Goal: Transaction & Acquisition: Download file/media

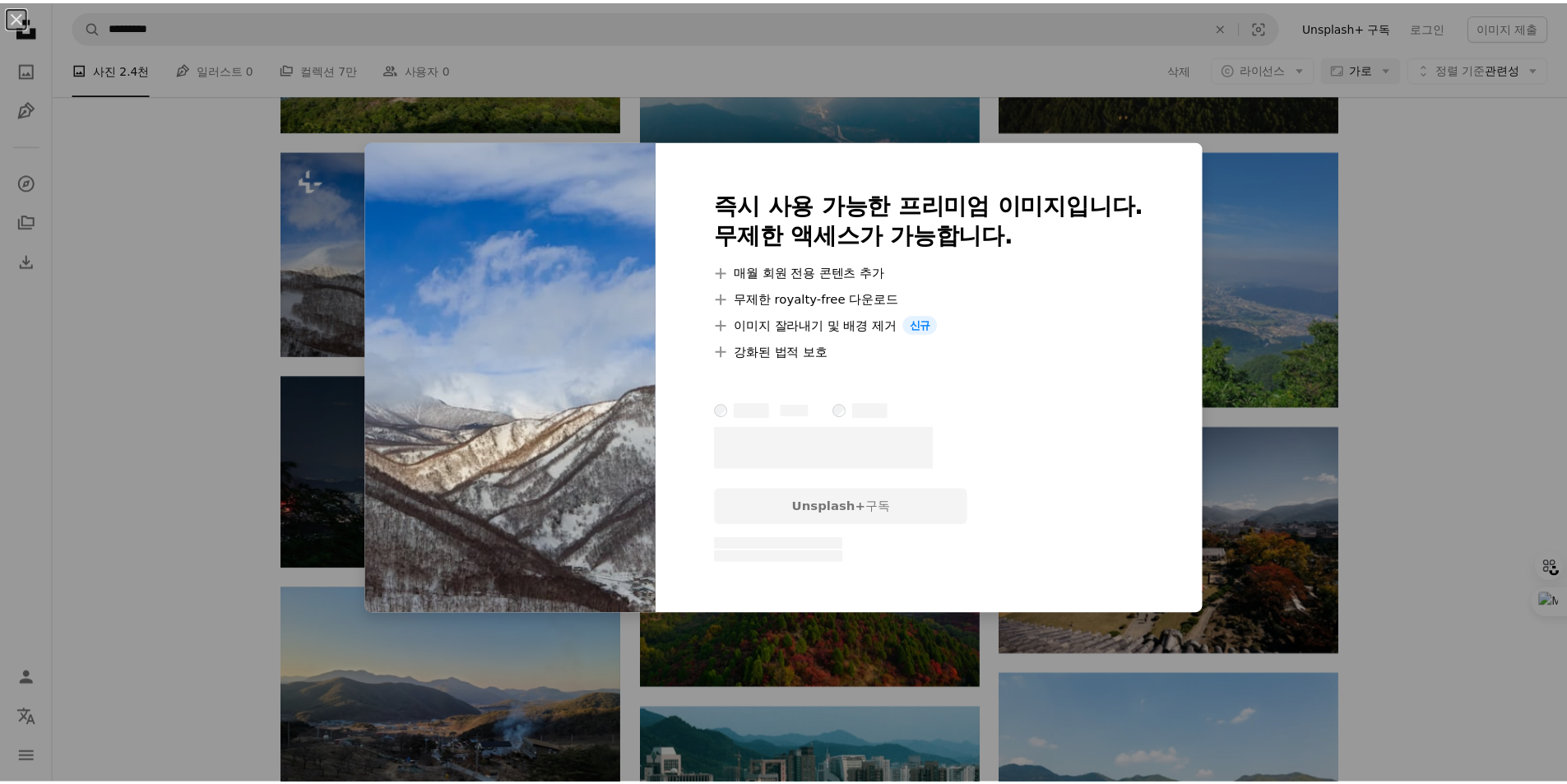
scroll to position [6085, 0]
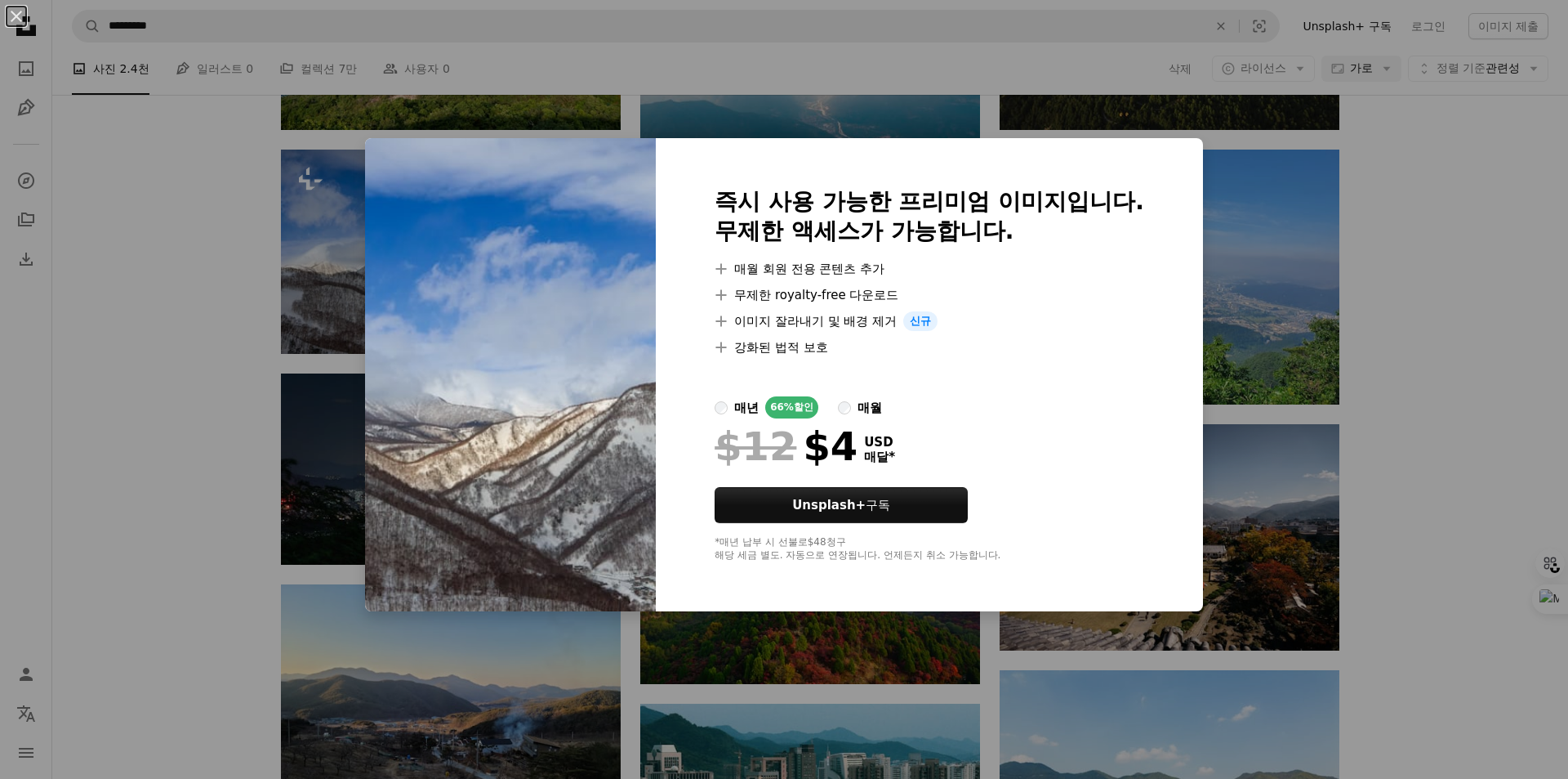
click at [1342, 361] on div "An X shape 즉시 사용 가능한 프리미엄 이미지입니다. 무제한 액세스가 가능합니다. A plus sign 매월 회원 전용 콘텐츠 추가 A…" at bounding box center [784, 390] width 1568 height 779
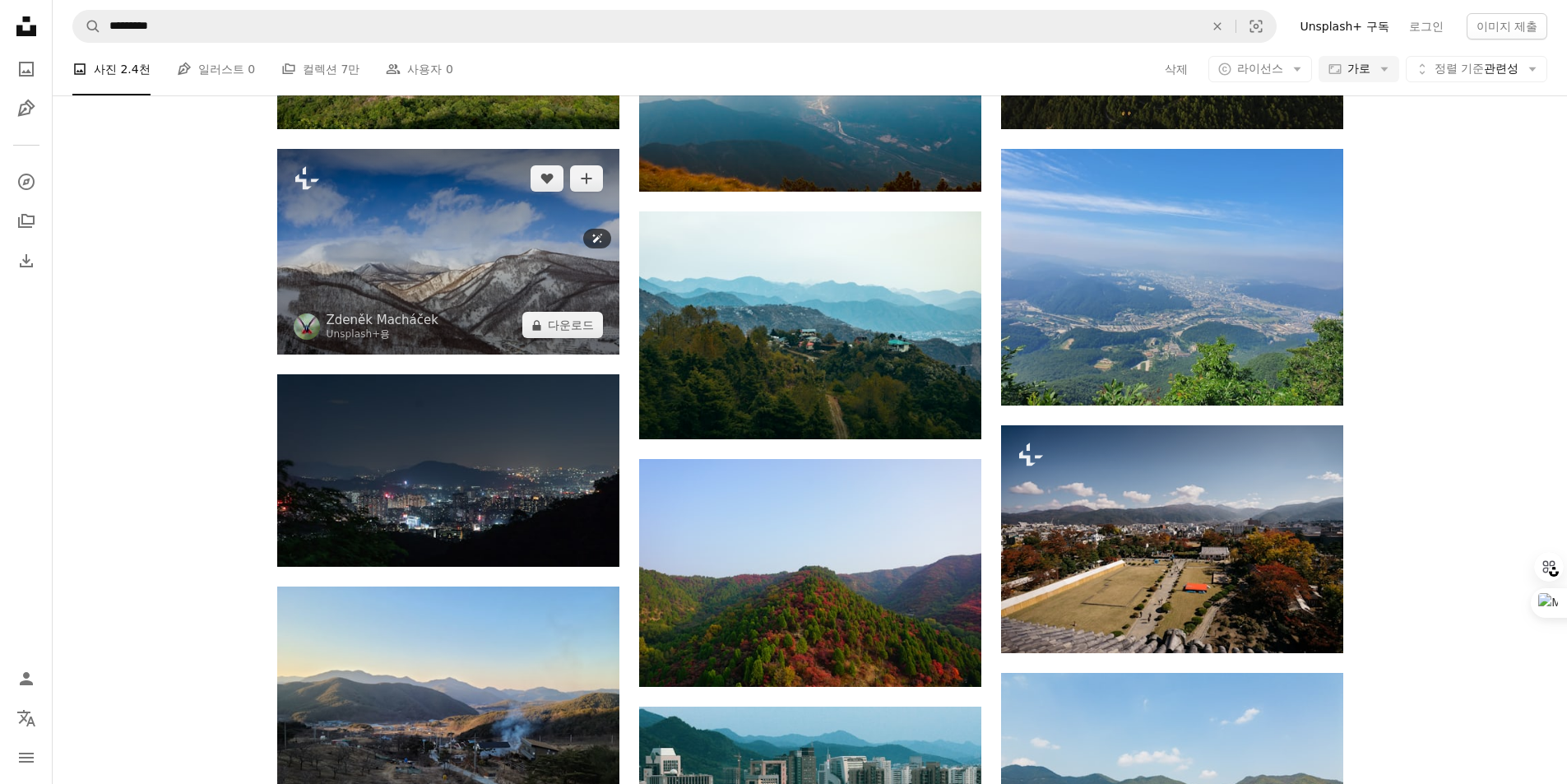
click at [489, 215] on img at bounding box center [448, 252] width 343 height 205
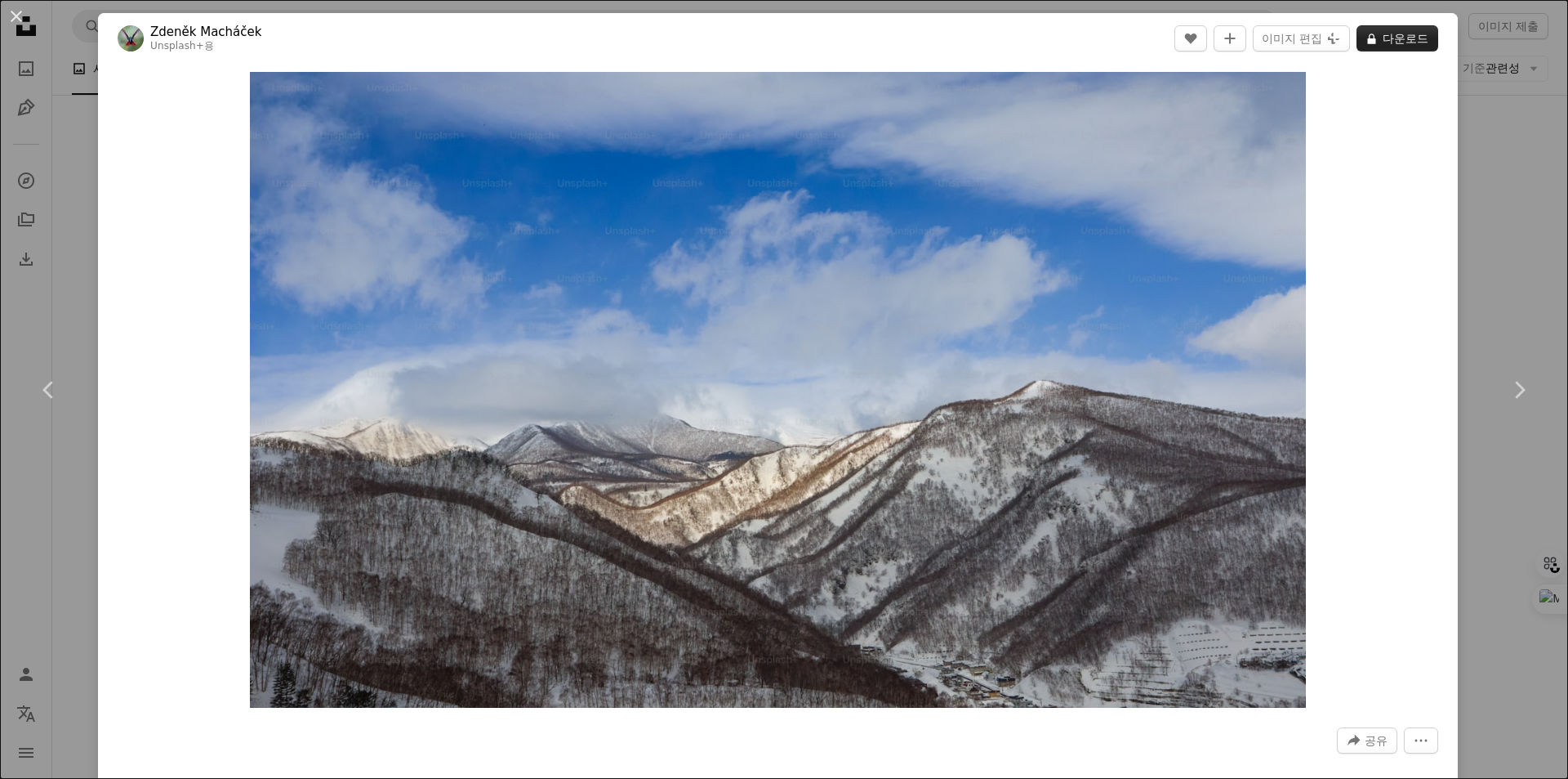
click at [1377, 38] on button "A lock 다운로드" at bounding box center [1398, 38] width 82 height 26
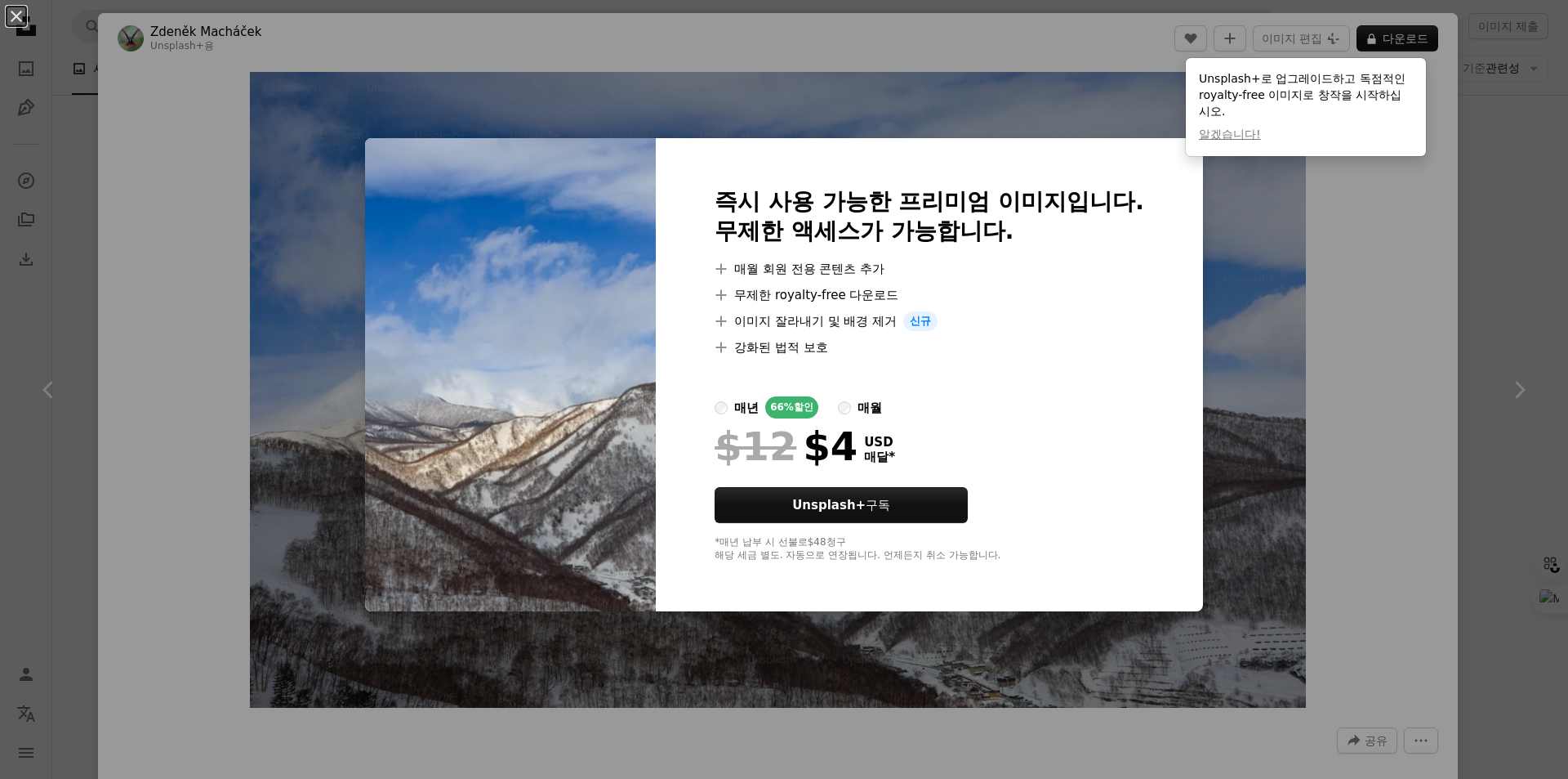
click at [1440, 107] on div "An X shape 즉시 사용 가능한 프리미엄 이미지입니다. 무제한 액세스가 가능합니다. A plus sign 매월 회원 전용 콘텐츠 추가 A…" at bounding box center [784, 390] width 1568 height 779
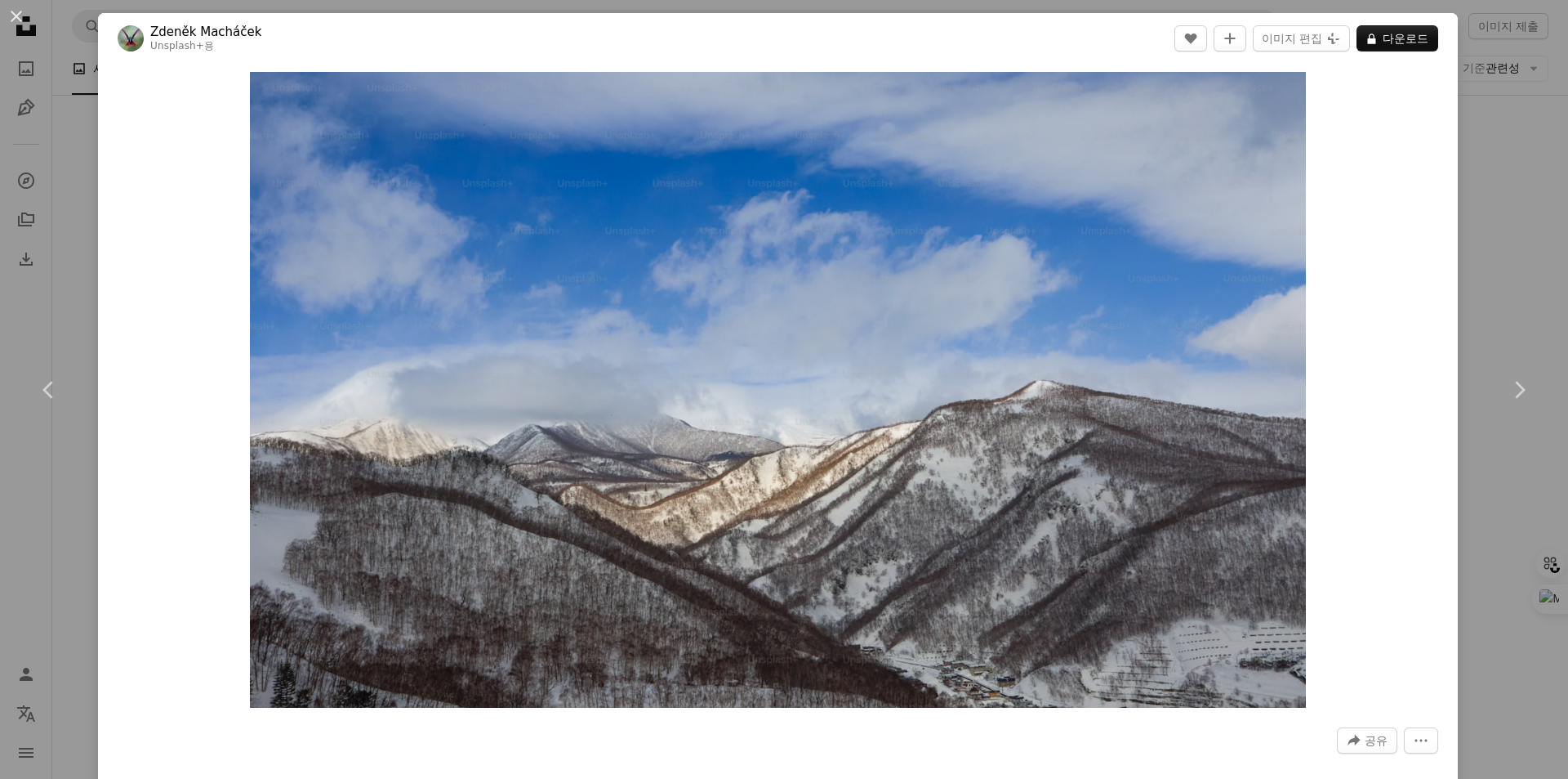
click at [1509, 223] on div "An X shape Chevron left Chevron right [PERSON_NAME] Unsplash+ 용 A heart A plus …" at bounding box center [784, 390] width 1568 height 779
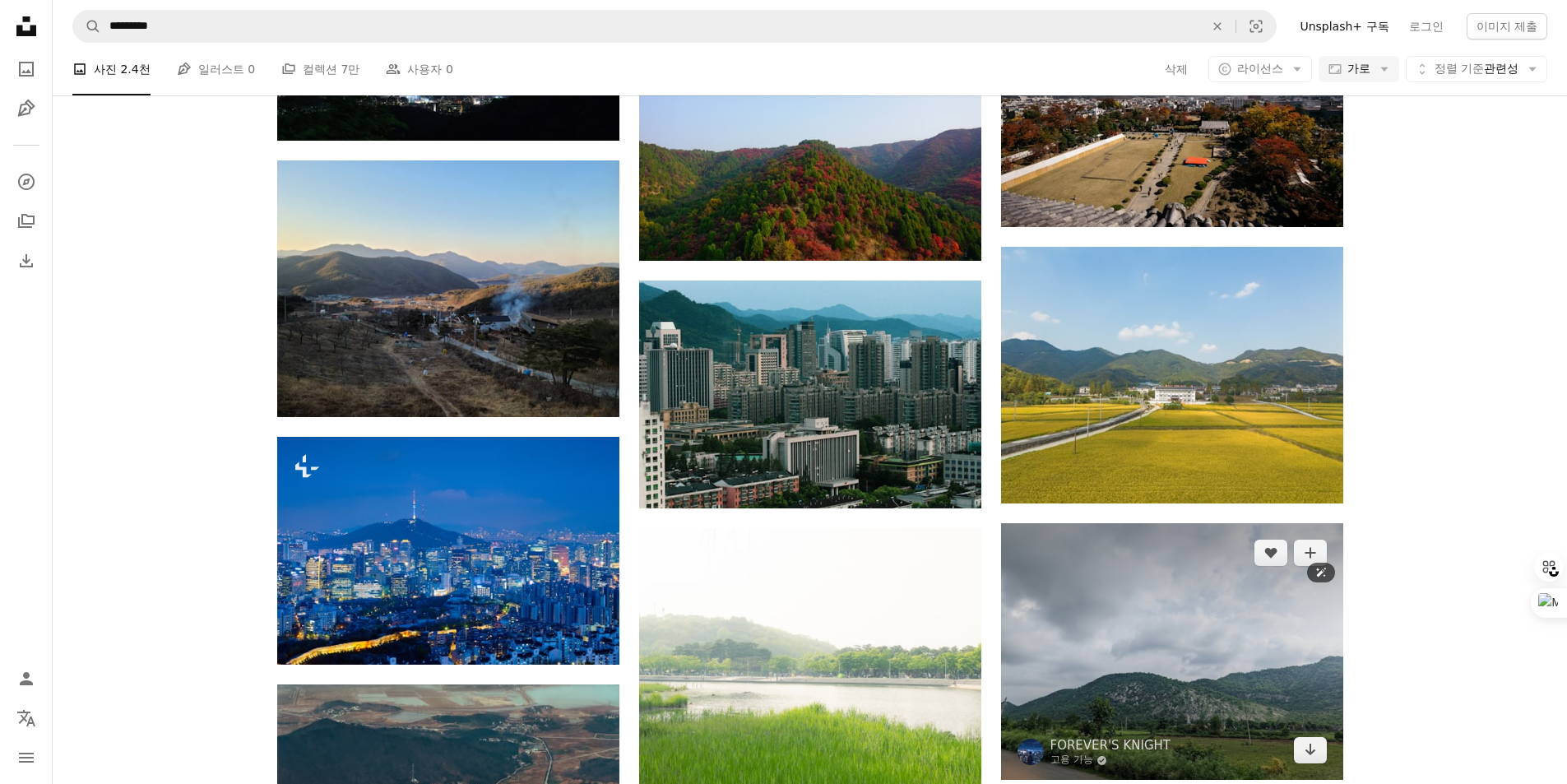
scroll to position [6579, 0]
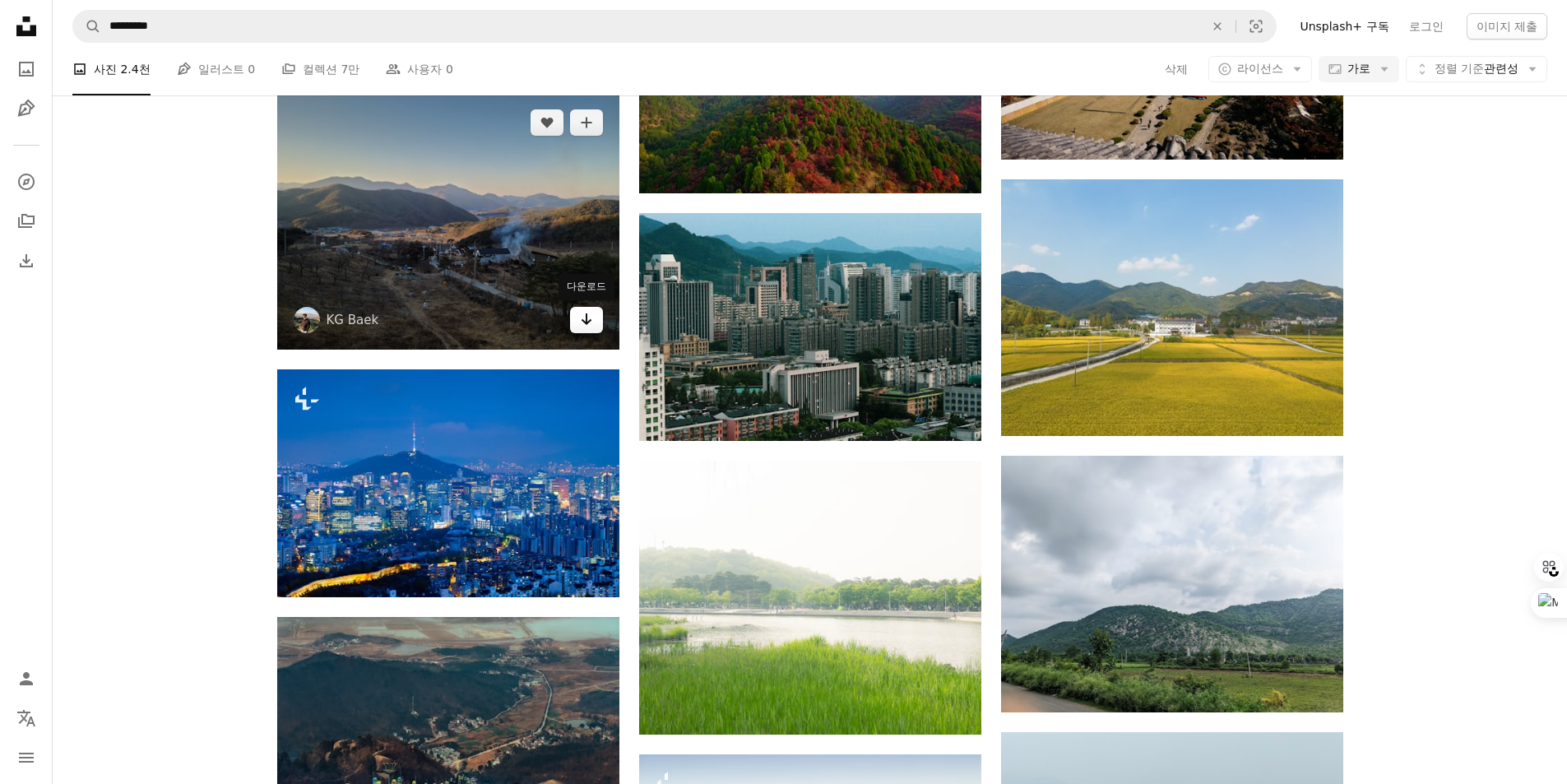
click at [592, 321] on icon "Arrow pointing down" at bounding box center [587, 319] width 13 height 19
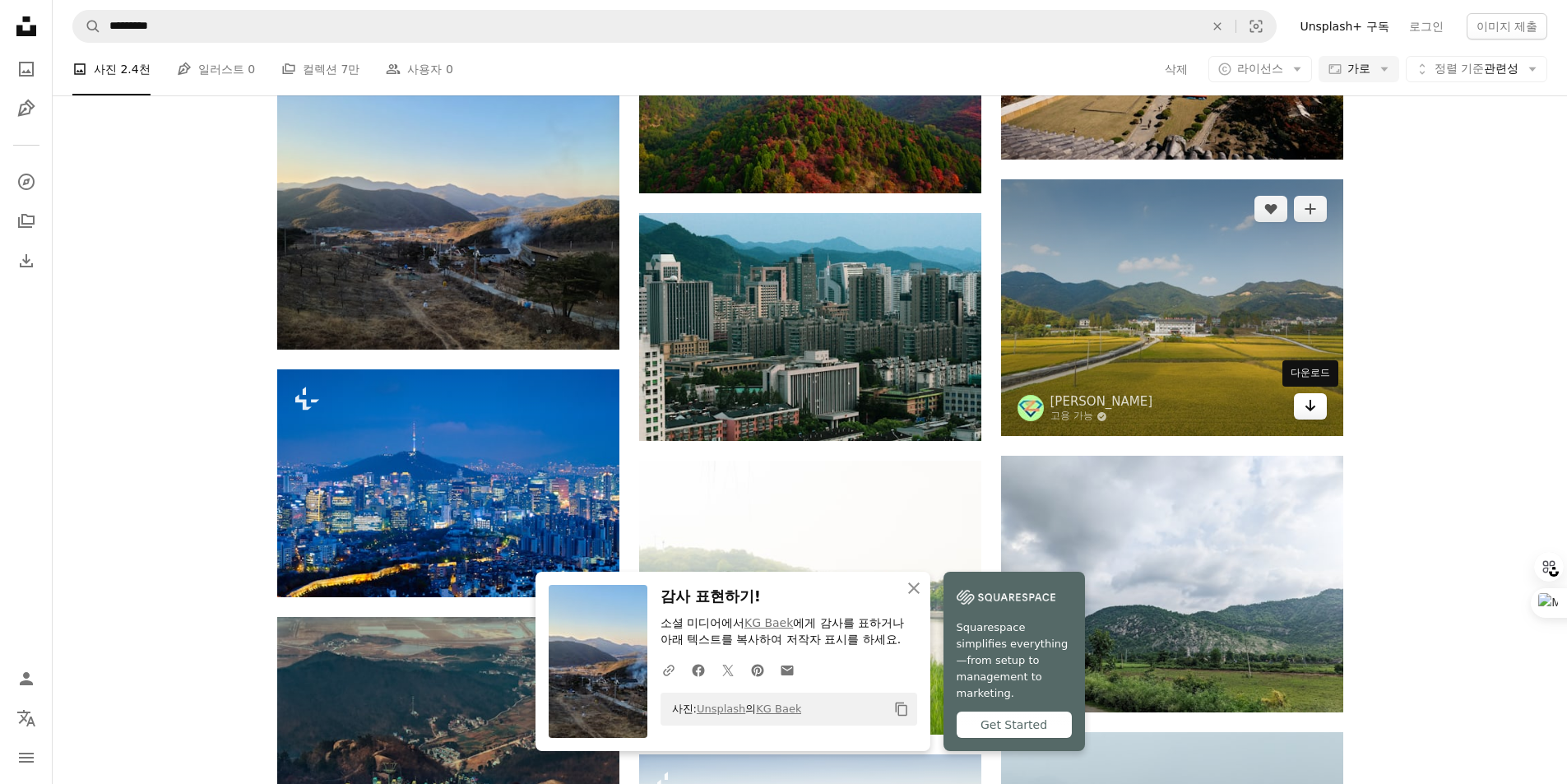
click at [1309, 408] on icon "다운로드" at bounding box center [1309, 405] width 11 height 12
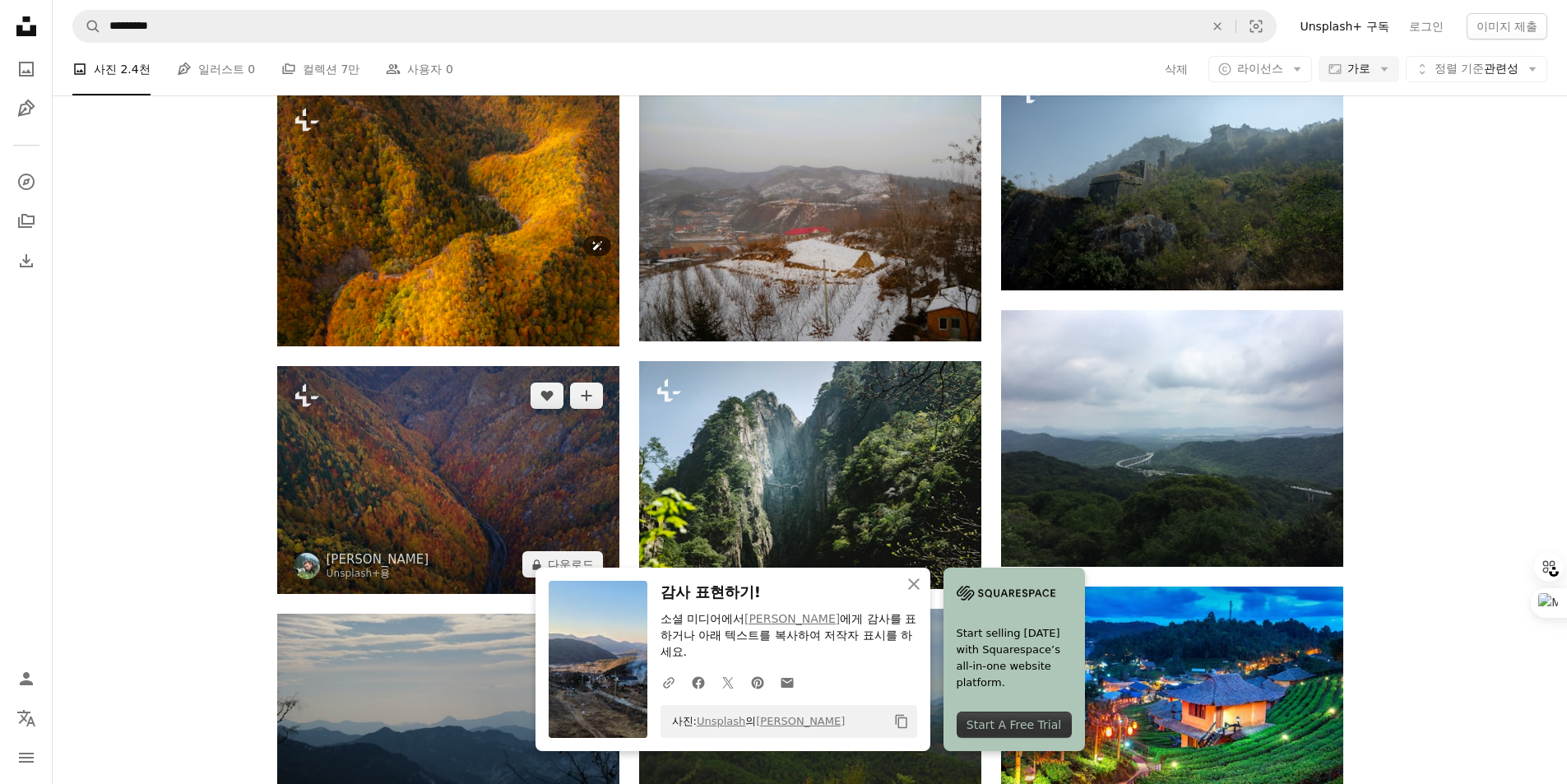
scroll to position [7730, 0]
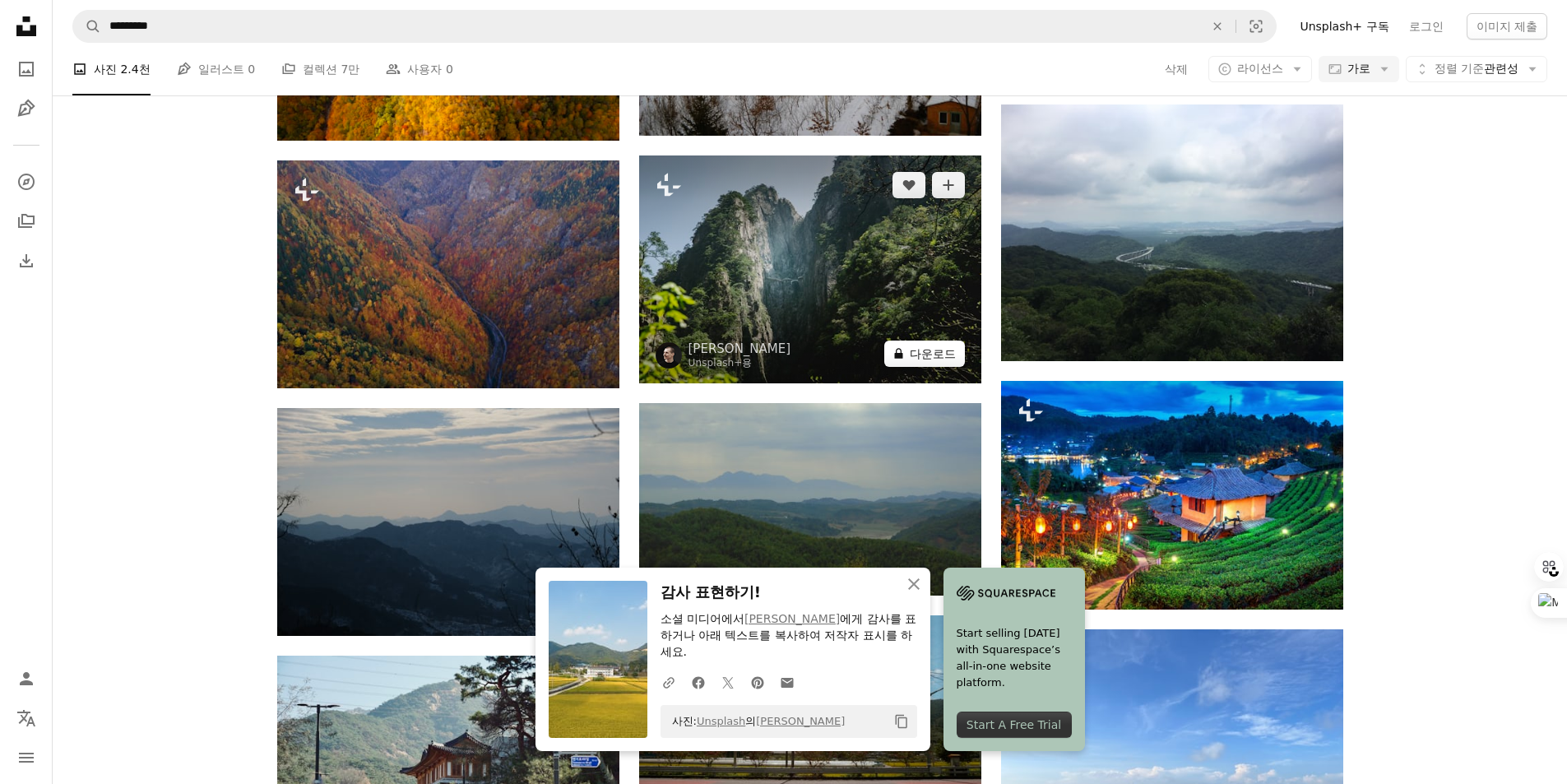
click at [938, 350] on button "A lock 다운로드" at bounding box center [925, 353] width 81 height 26
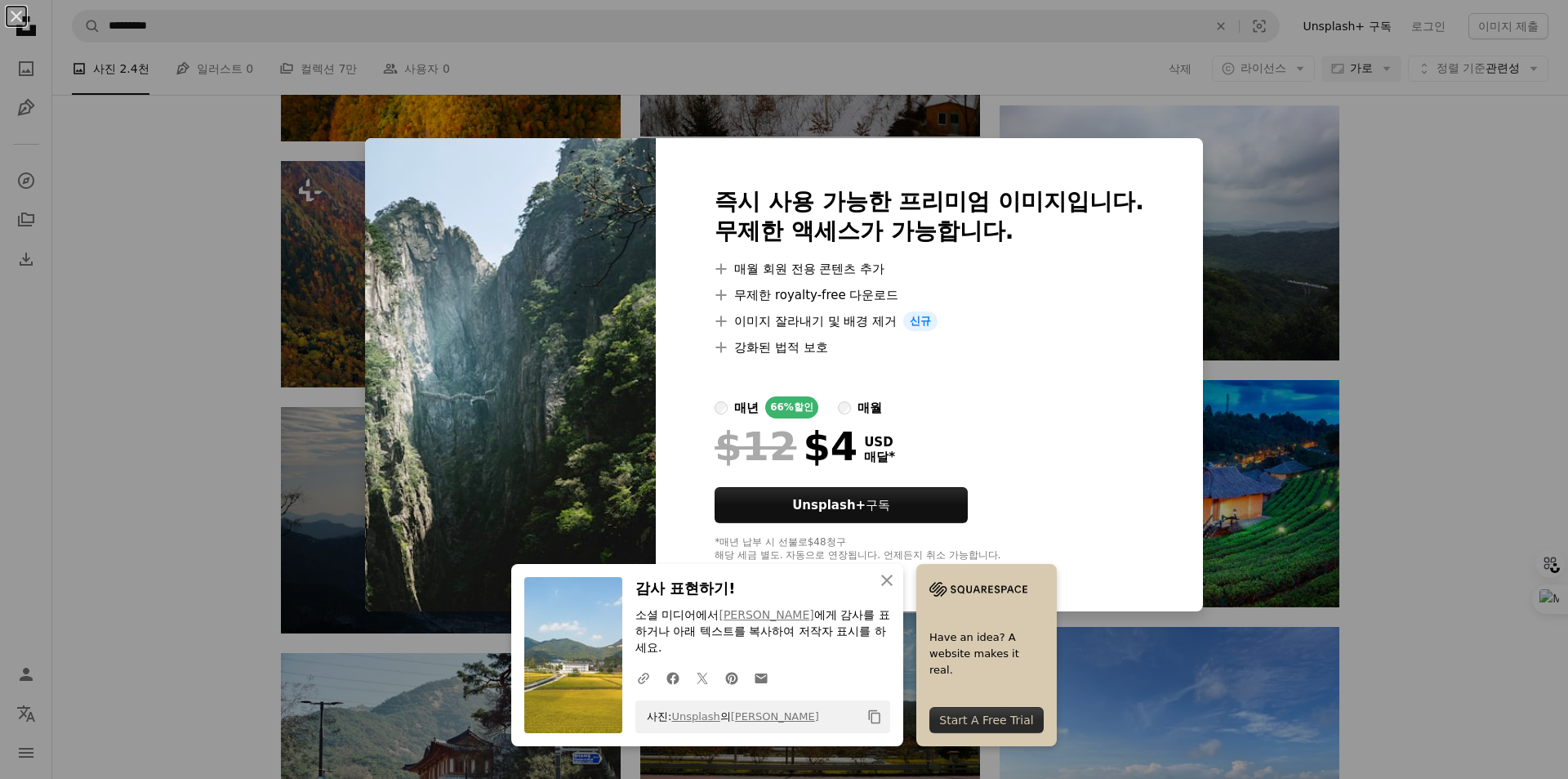
click at [1424, 244] on div "An X shape 즉시 사용 가능한 프리미엄 이미지입니다. 무제한 액세스가 가능합니다. A plus sign 매월 회원 전용 콘텐츠 추가 A…" at bounding box center [784, 390] width 1568 height 779
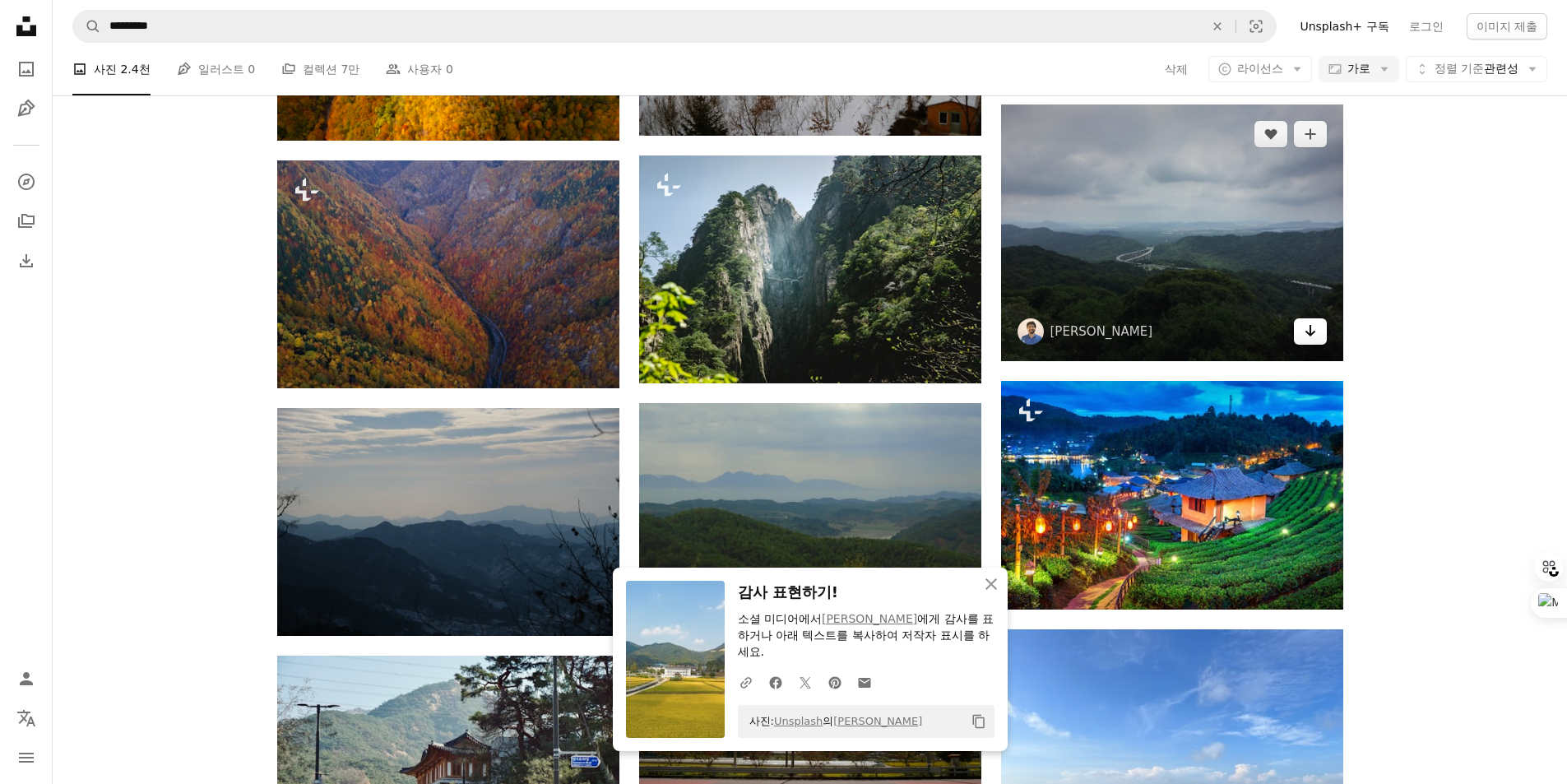
click at [1310, 326] on icon "다운로드" at bounding box center [1309, 331] width 11 height 12
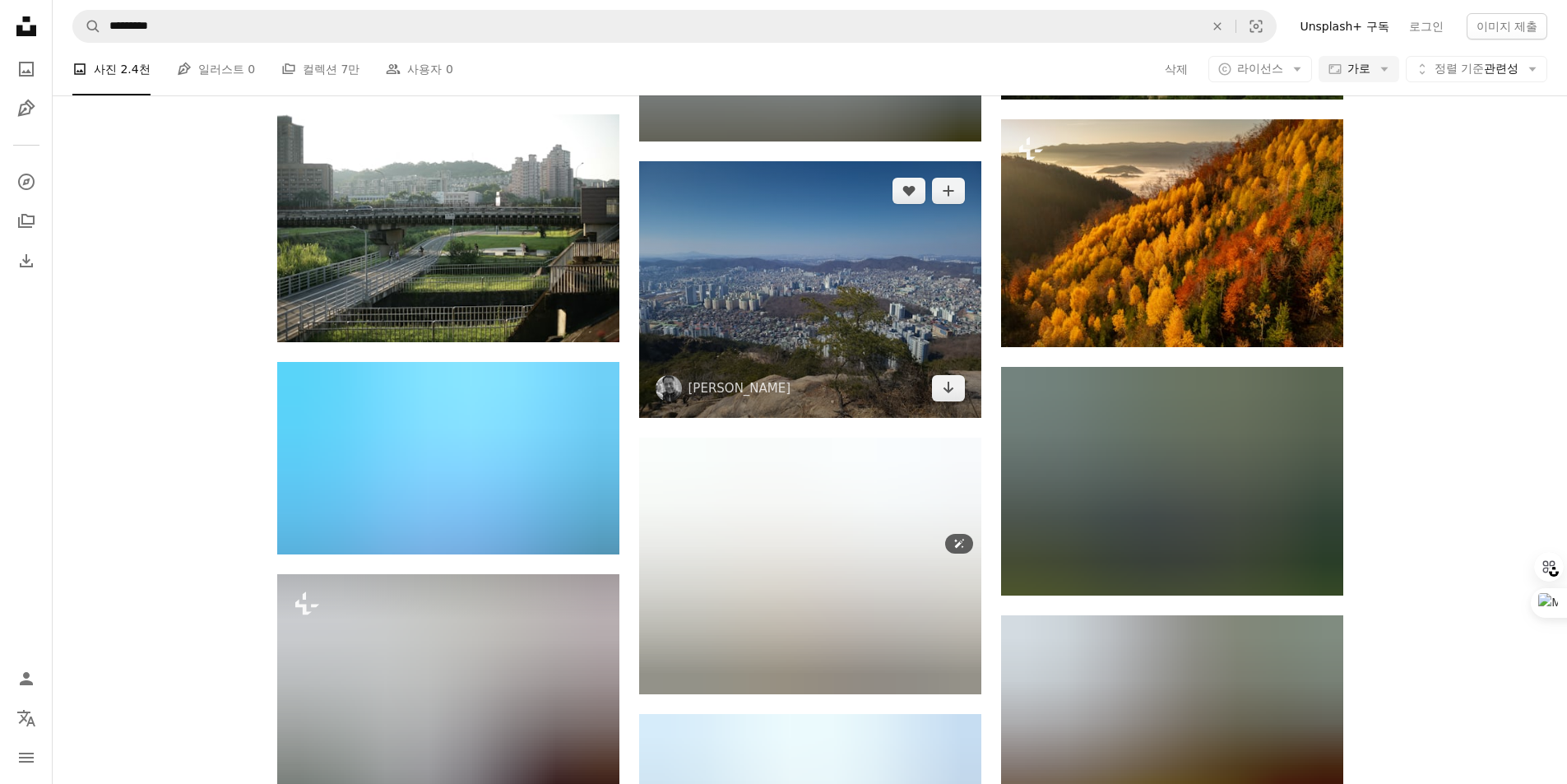
scroll to position [11020, 0]
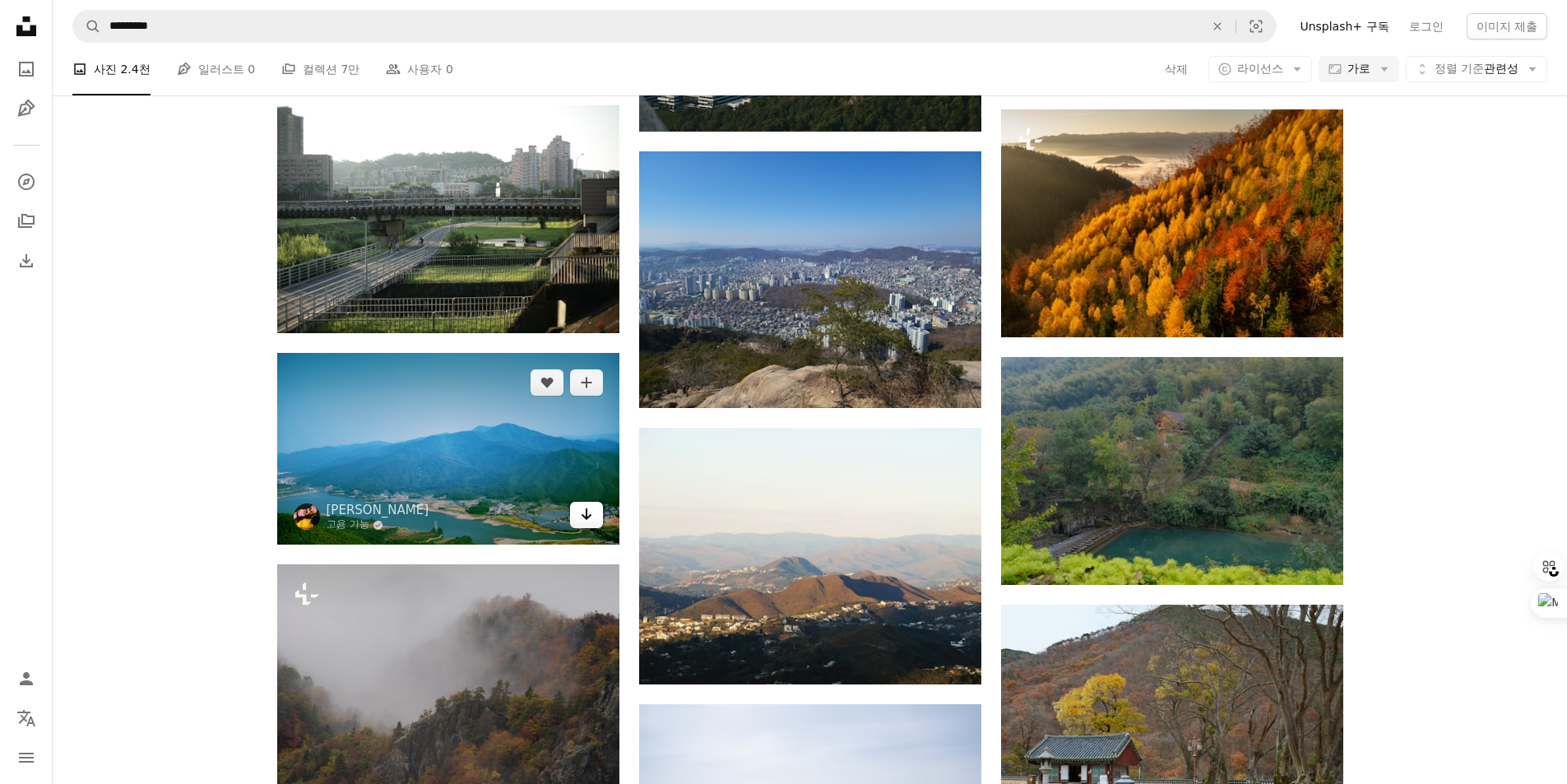
click at [591, 507] on icon "Arrow pointing down" at bounding box center [587, 513] width 13 height 19
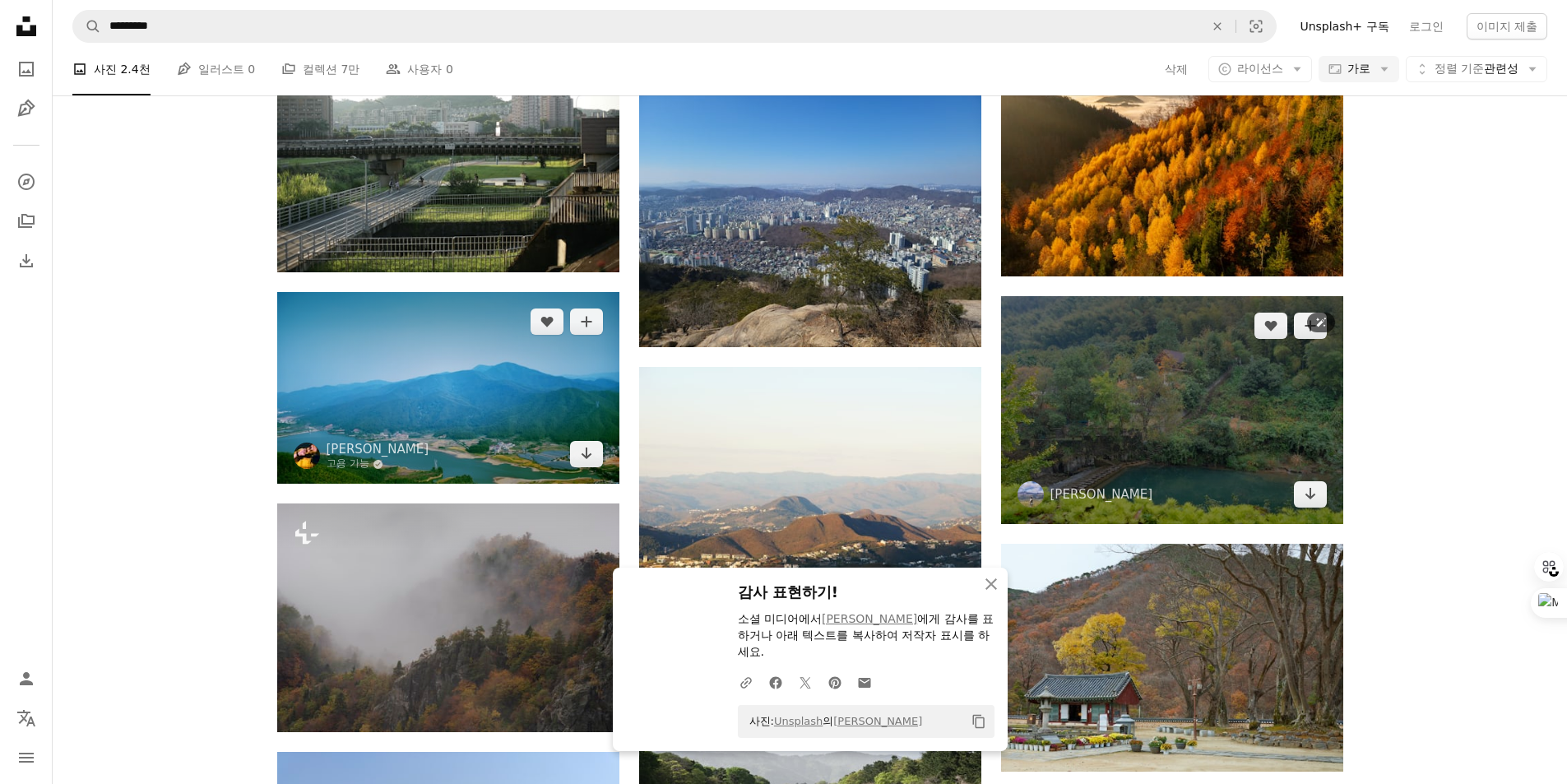
scroll to position [11184, 0]
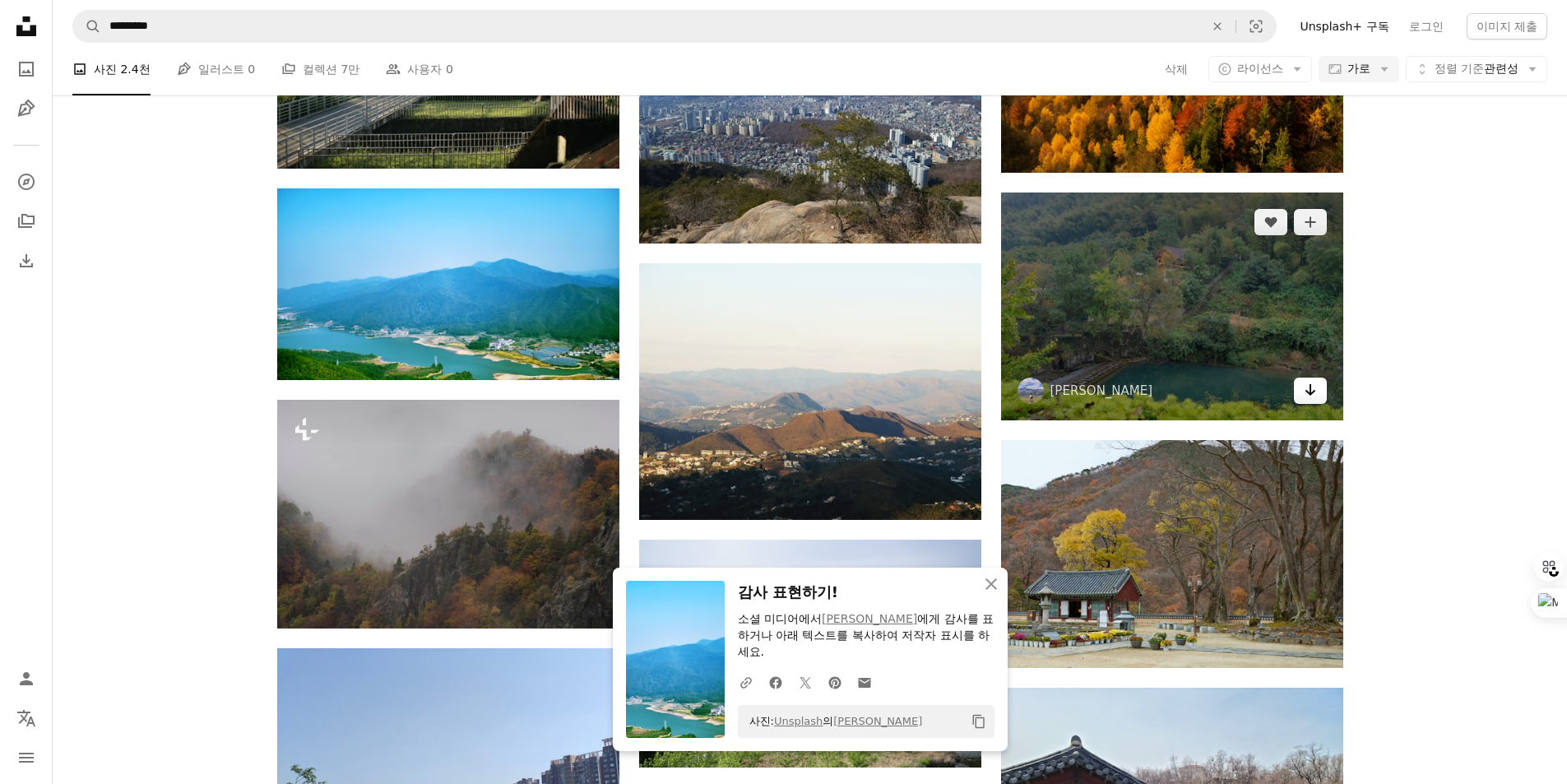
click at [1310, 395] on icon "Arrow pointing down" at bounding box center [1310, 389] width 13 height 19
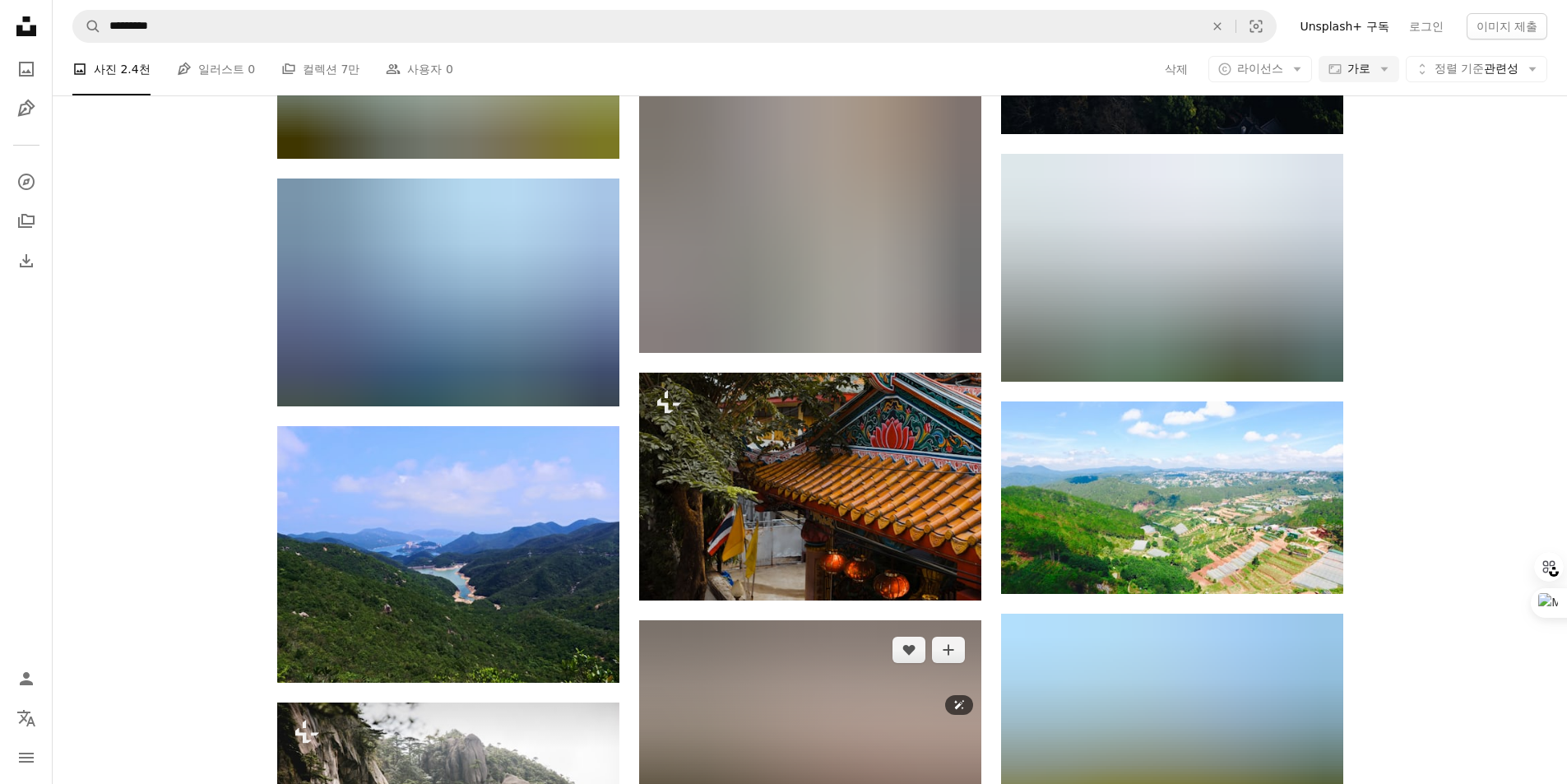
scroll to position [20394, 0]
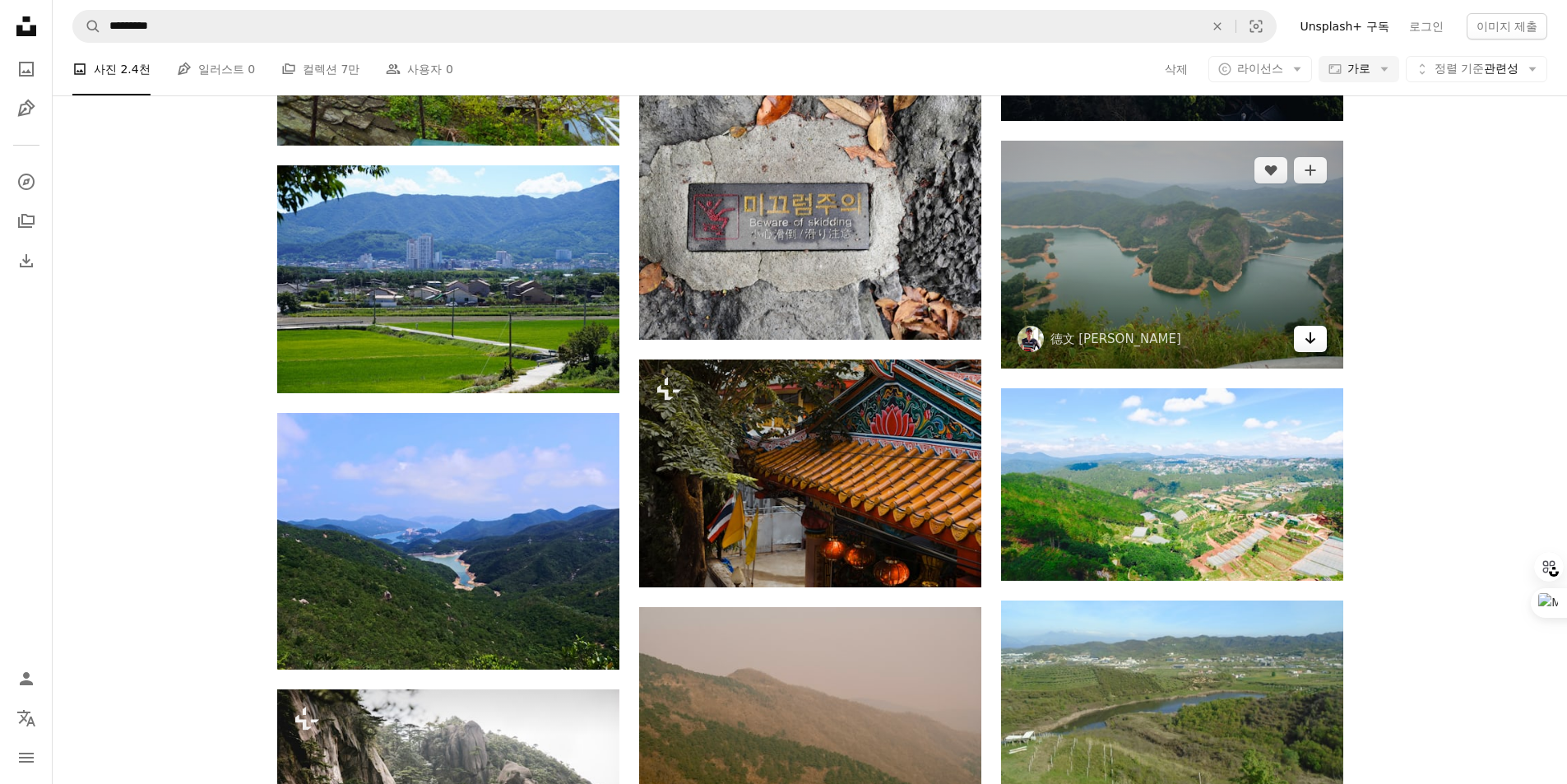
click at [1314, 342] on icon "Arrow pointing down" at bounding box center [1310, 337] width 13 height 19
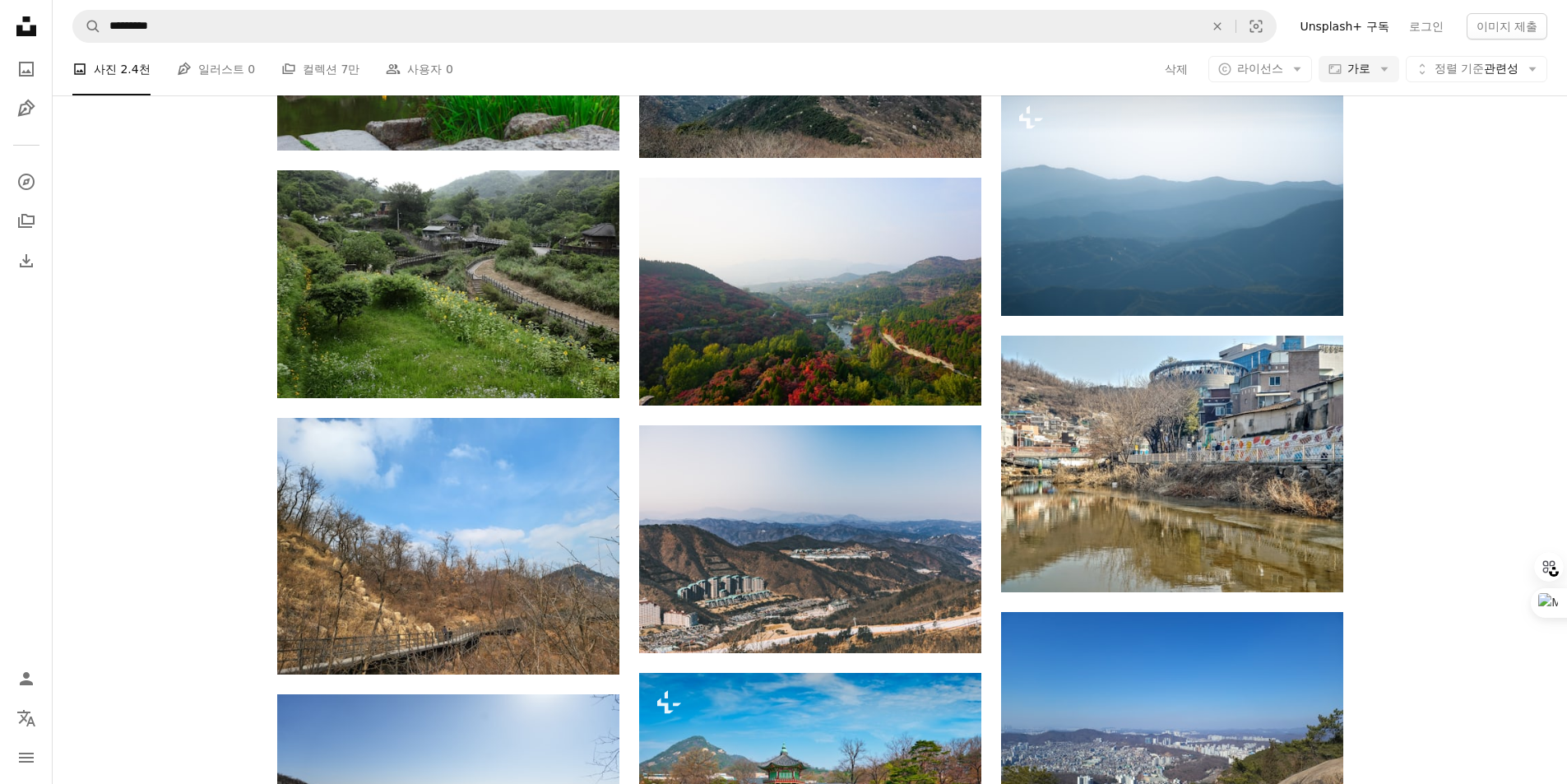
scroll to position [0, 0]
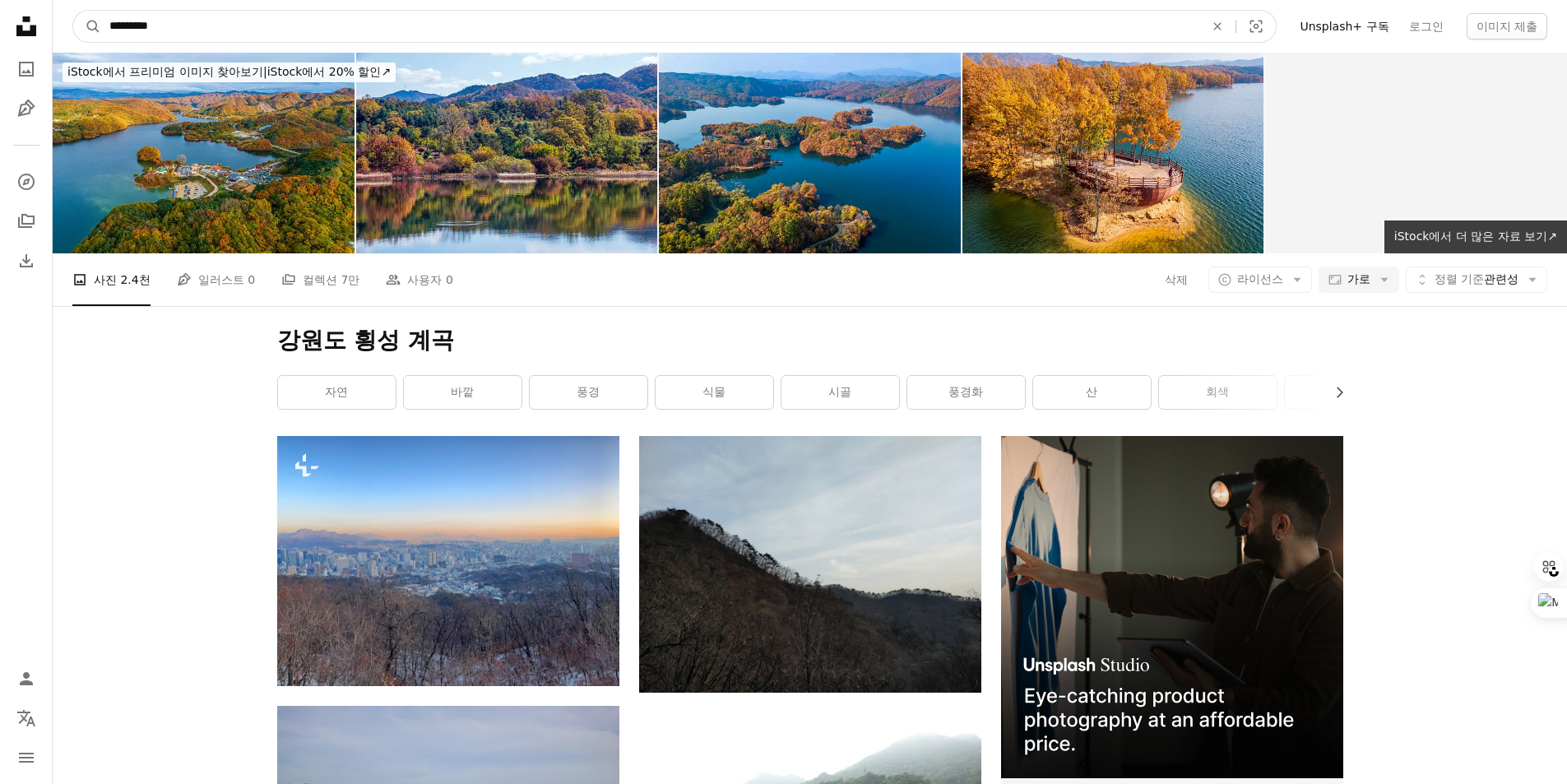
drag, startPoint x: 176, startPoint y: 29, endPoint x: 212, endPoint y: 29, distance: 36.0
click at [212, 29] on input "*********" at bounding box center [650, 26] width 1098 height 31
type input "*********"
click at [73, 11] on button "A magnifying glass" at bounding box center [87, 26] width 28 height 31
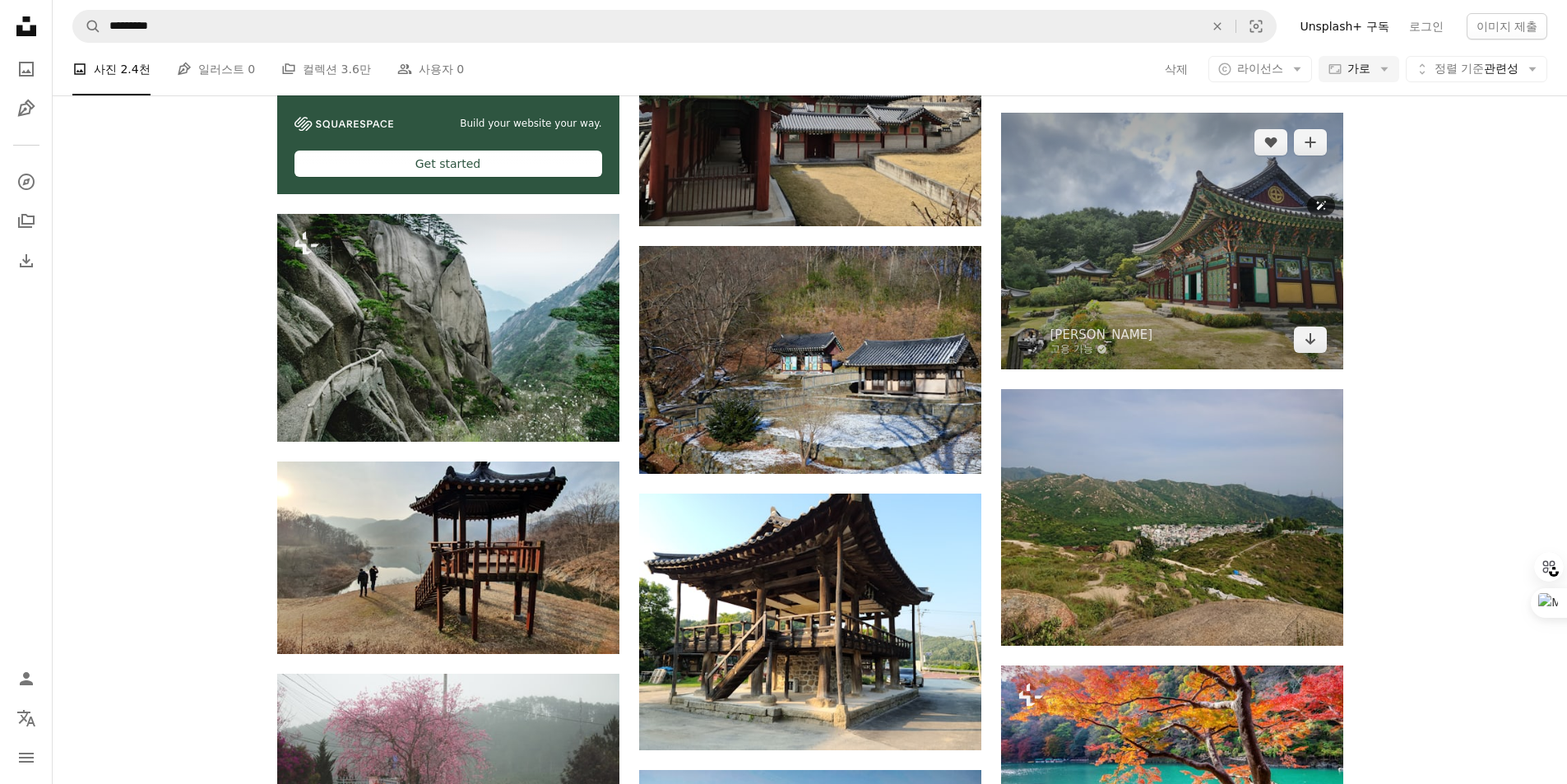
scroll to position [2796, 0]
click at [1308, 339] on icon "Arrow pointing down" at bounding box center [1310, 339] width 13 height 19
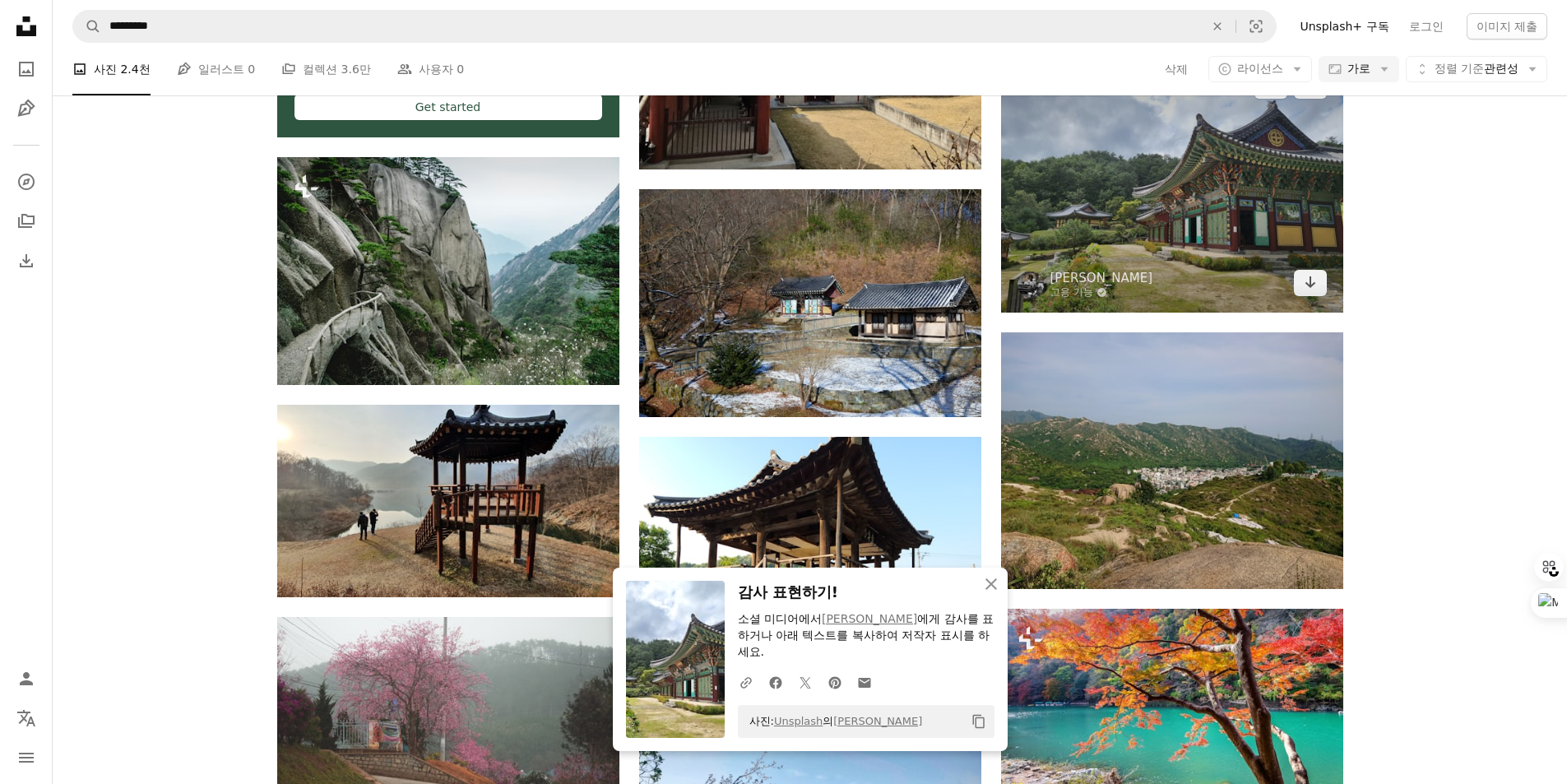
scroll to position [2879, 0]
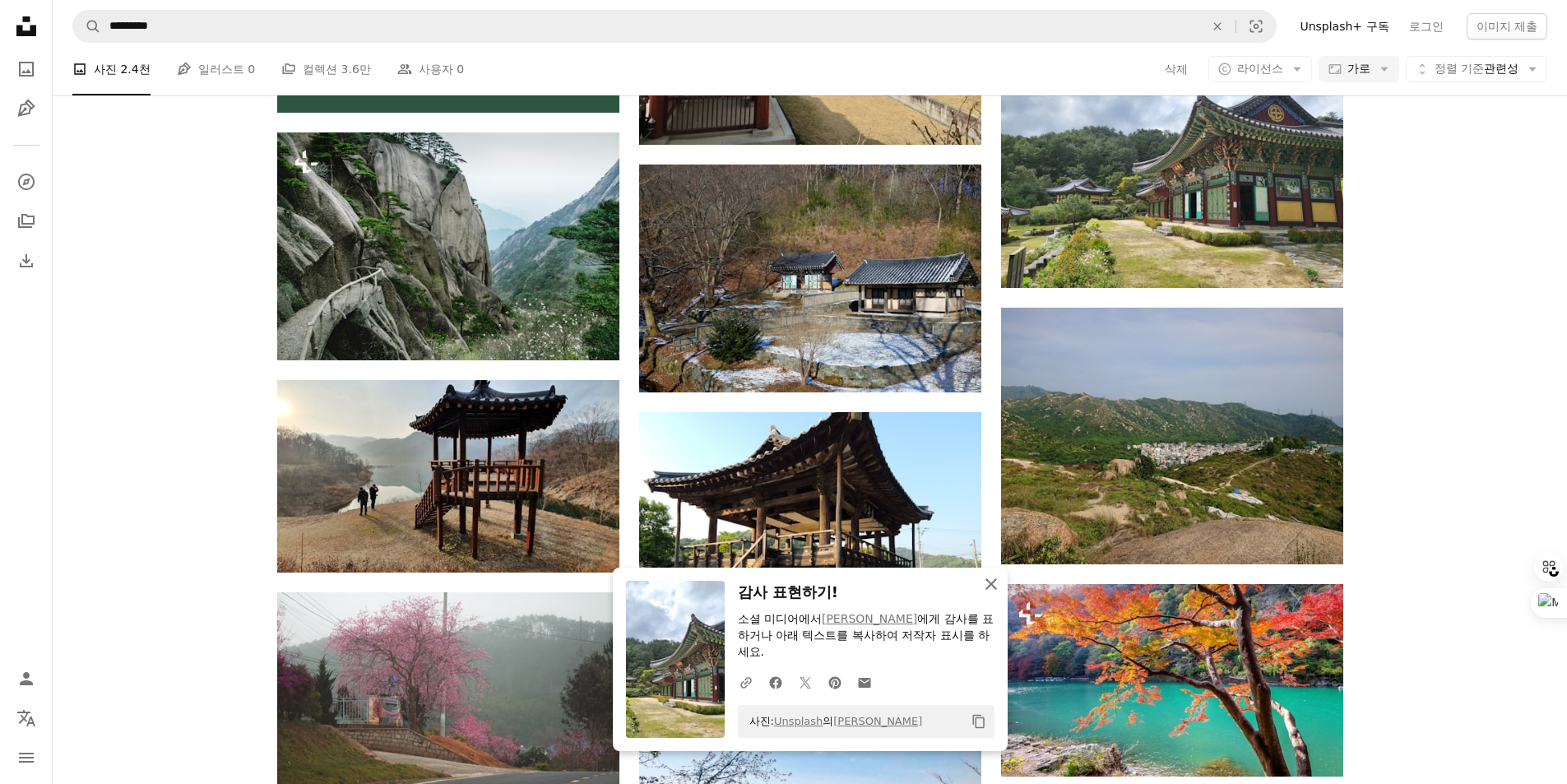
click at [994, 580] on icon "button" at bounding box center [991, 584] width 12 height 12
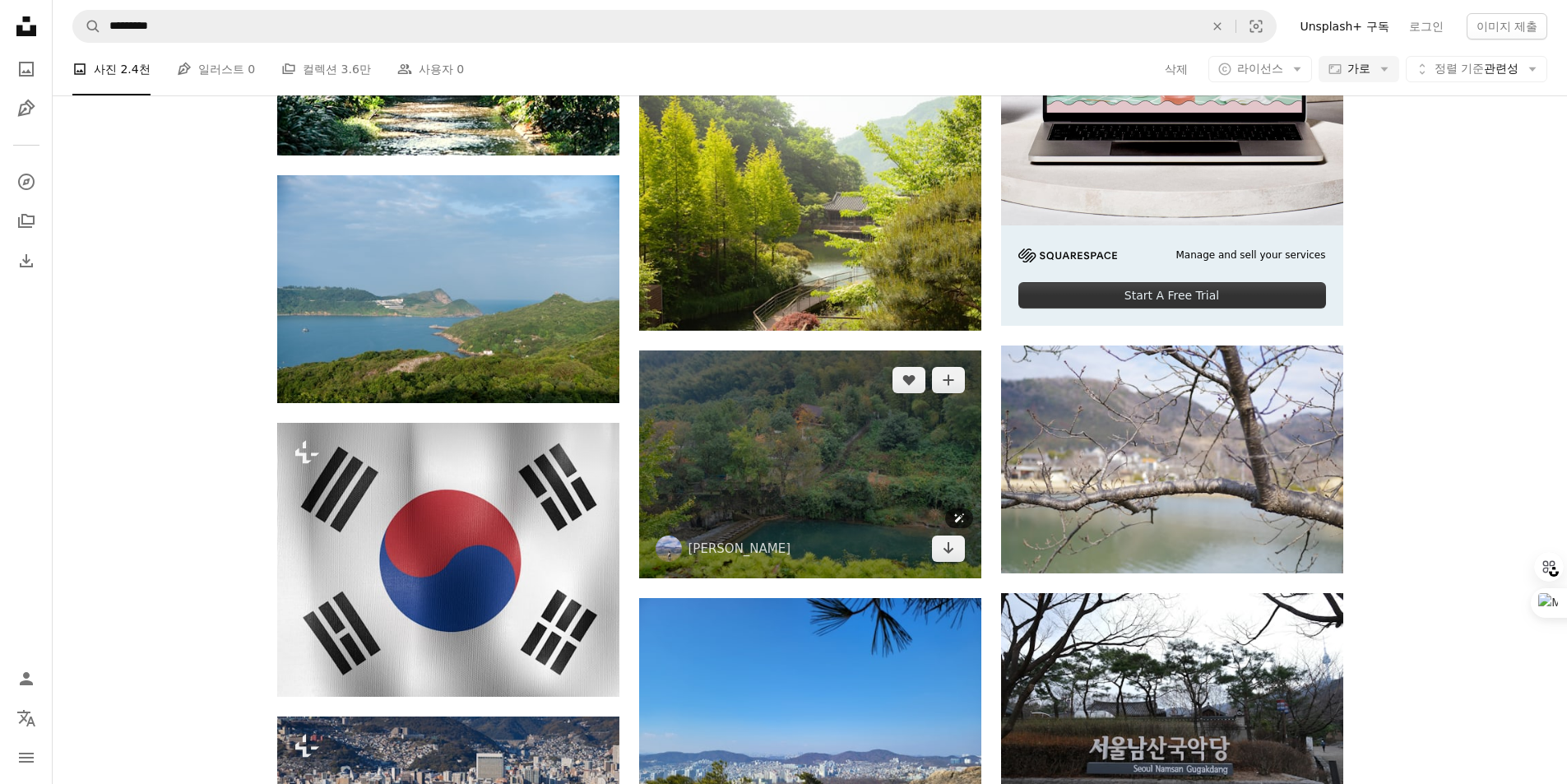
scroll to position [4523, 0]
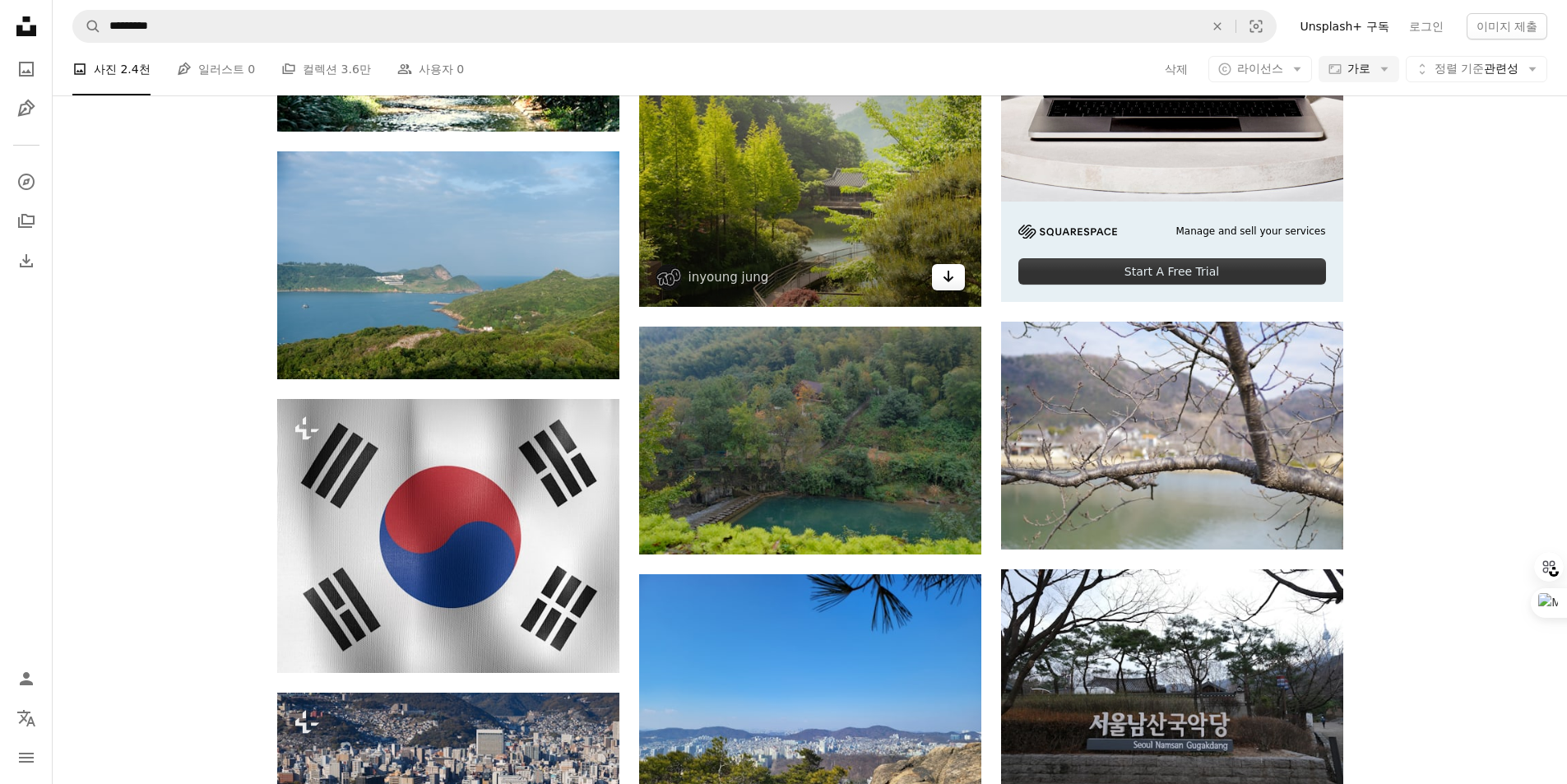
click at [954, 276] on icon "Arrow pointing down" at bounding box center [948, 276] width 13 height 19
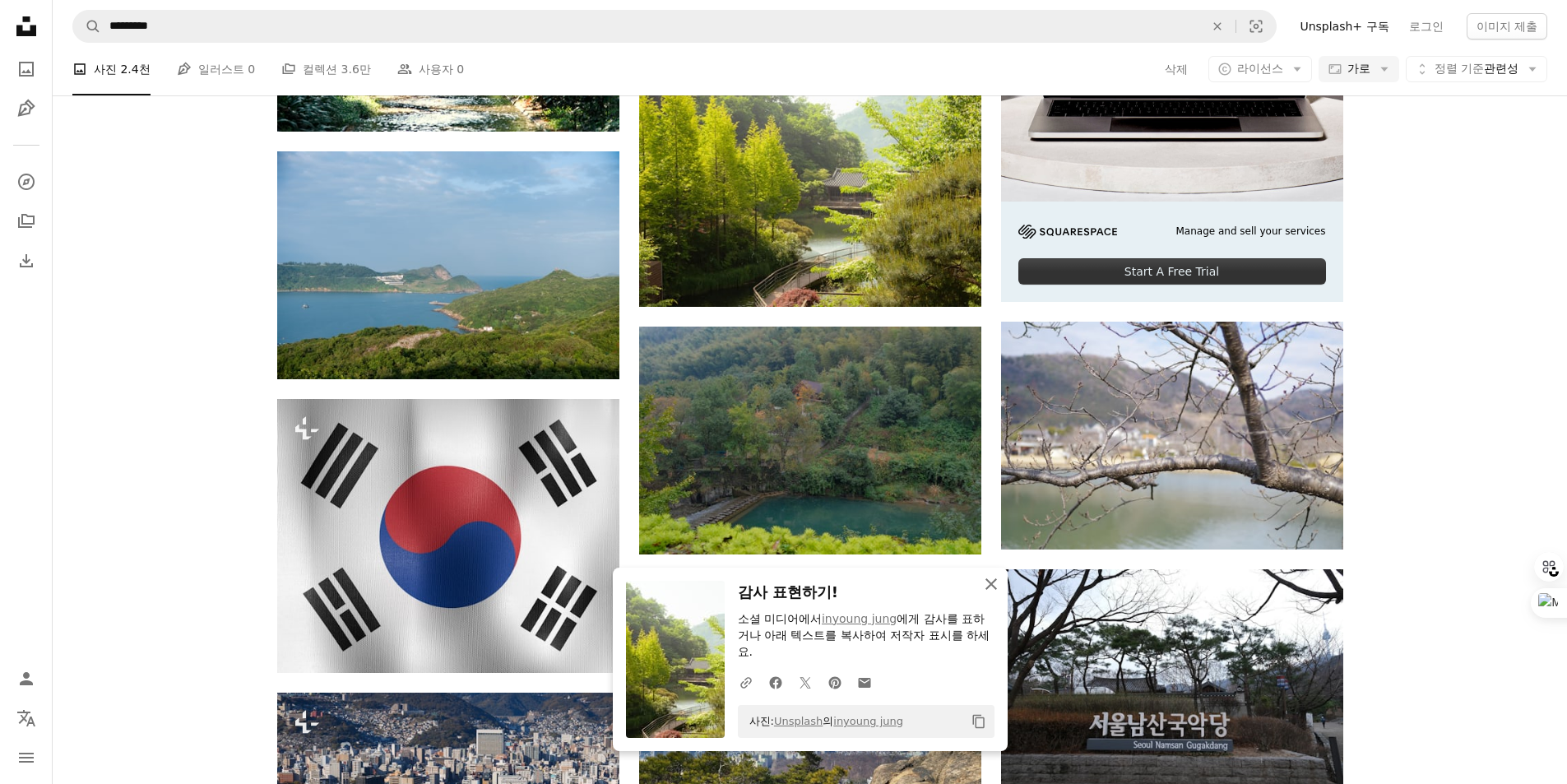
click at [992, 583] on icon "button" at bounding box center [991, 584] width 12 height 12
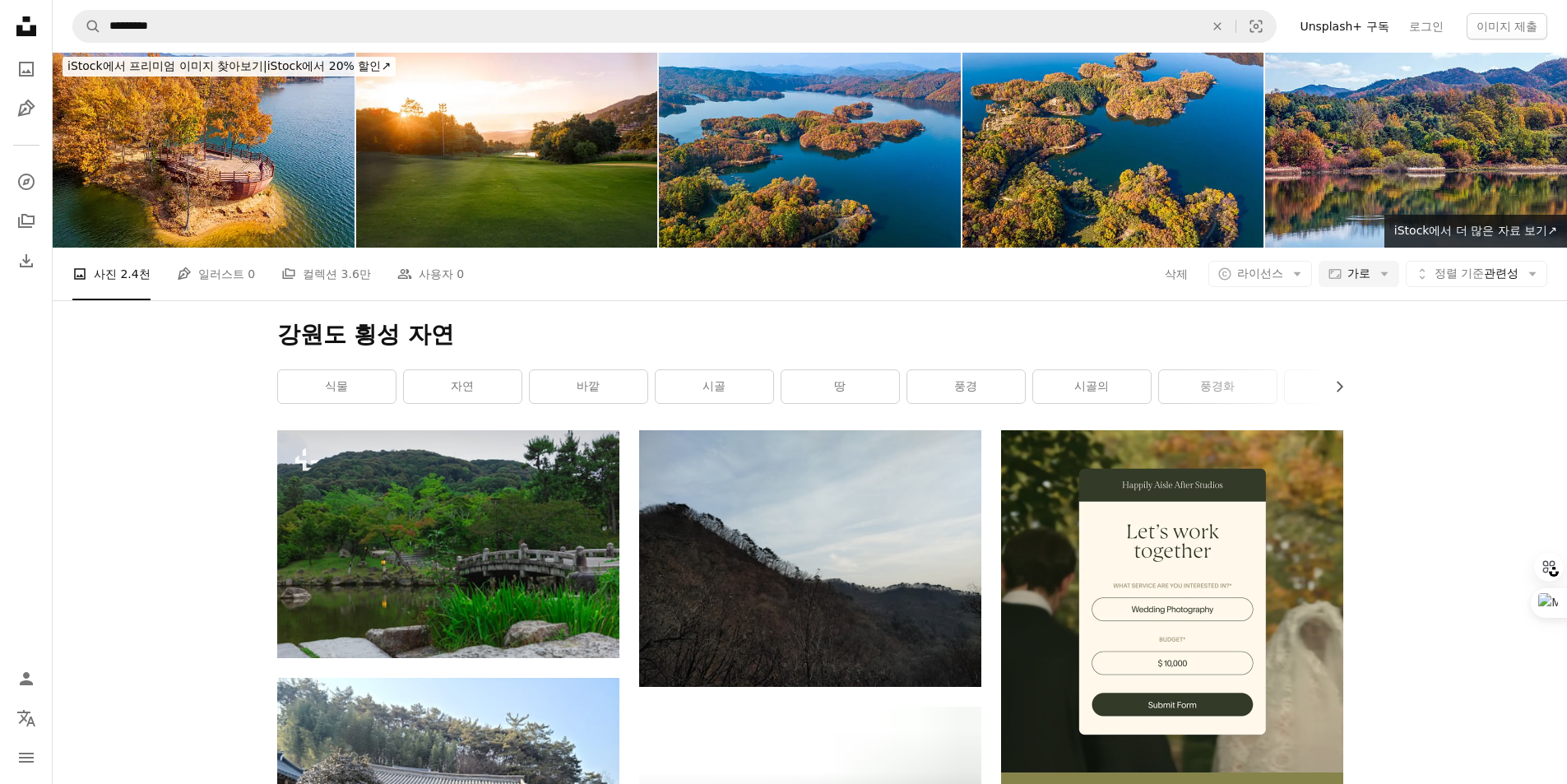
scroll to position [6990, 0]
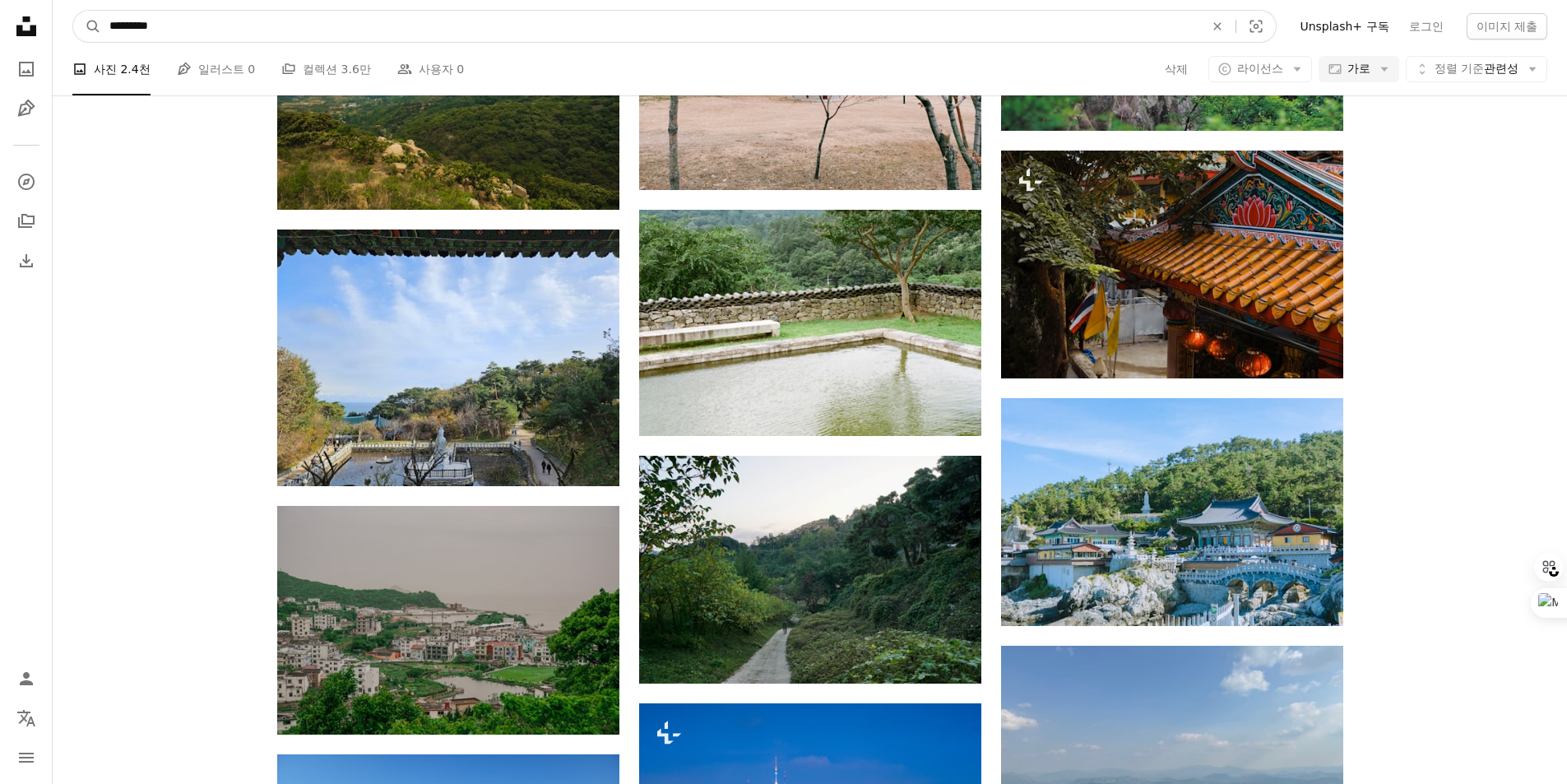
click at [500, 16] on input "*********" at bounding box center [650, 26] width 1098 height 31
type input "**********"
click at [73, 11] on button "A magnifying glass" at bounding box center [87, 26] width 28 height 31
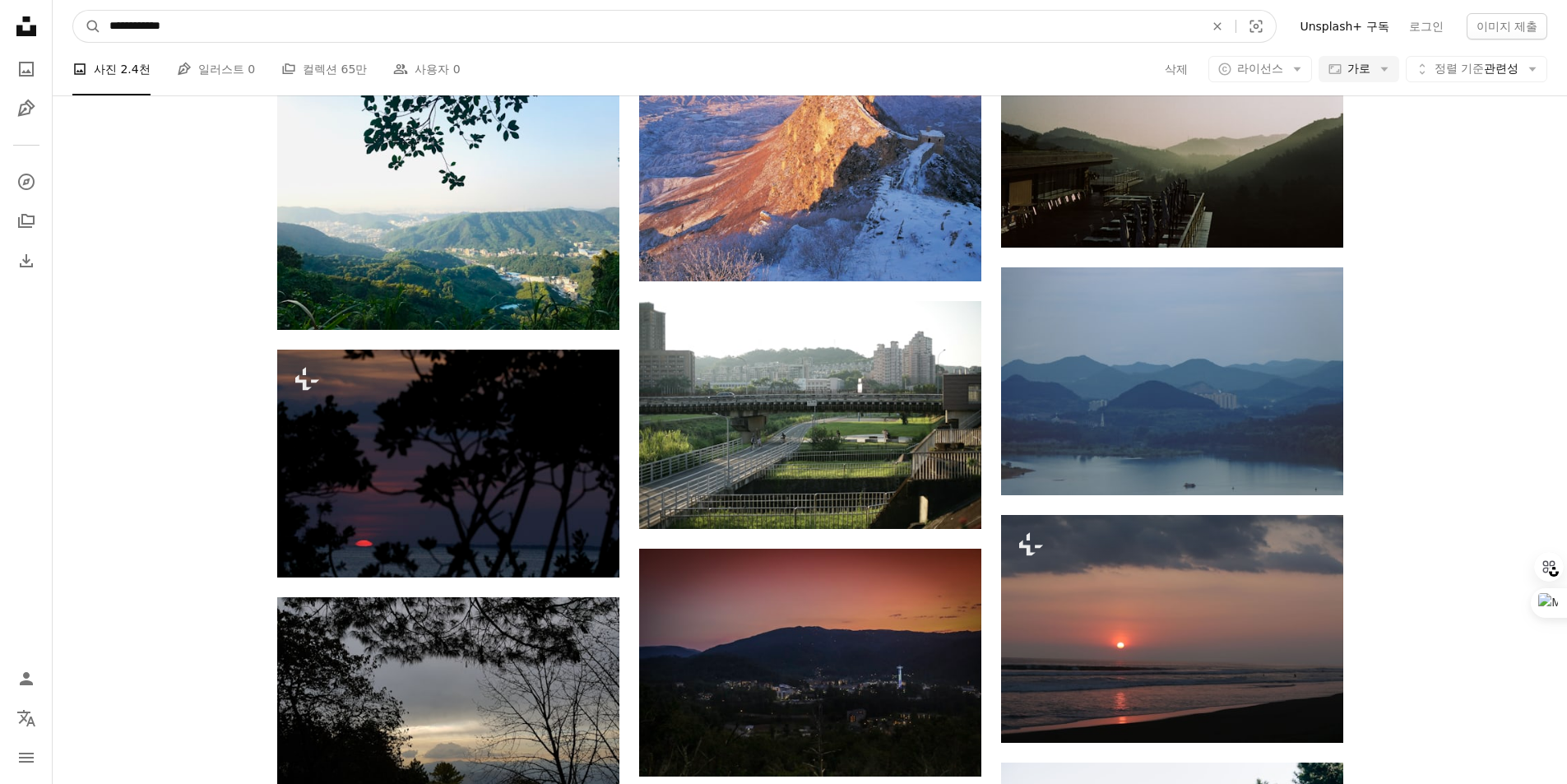
scroll to position [15403, 0]
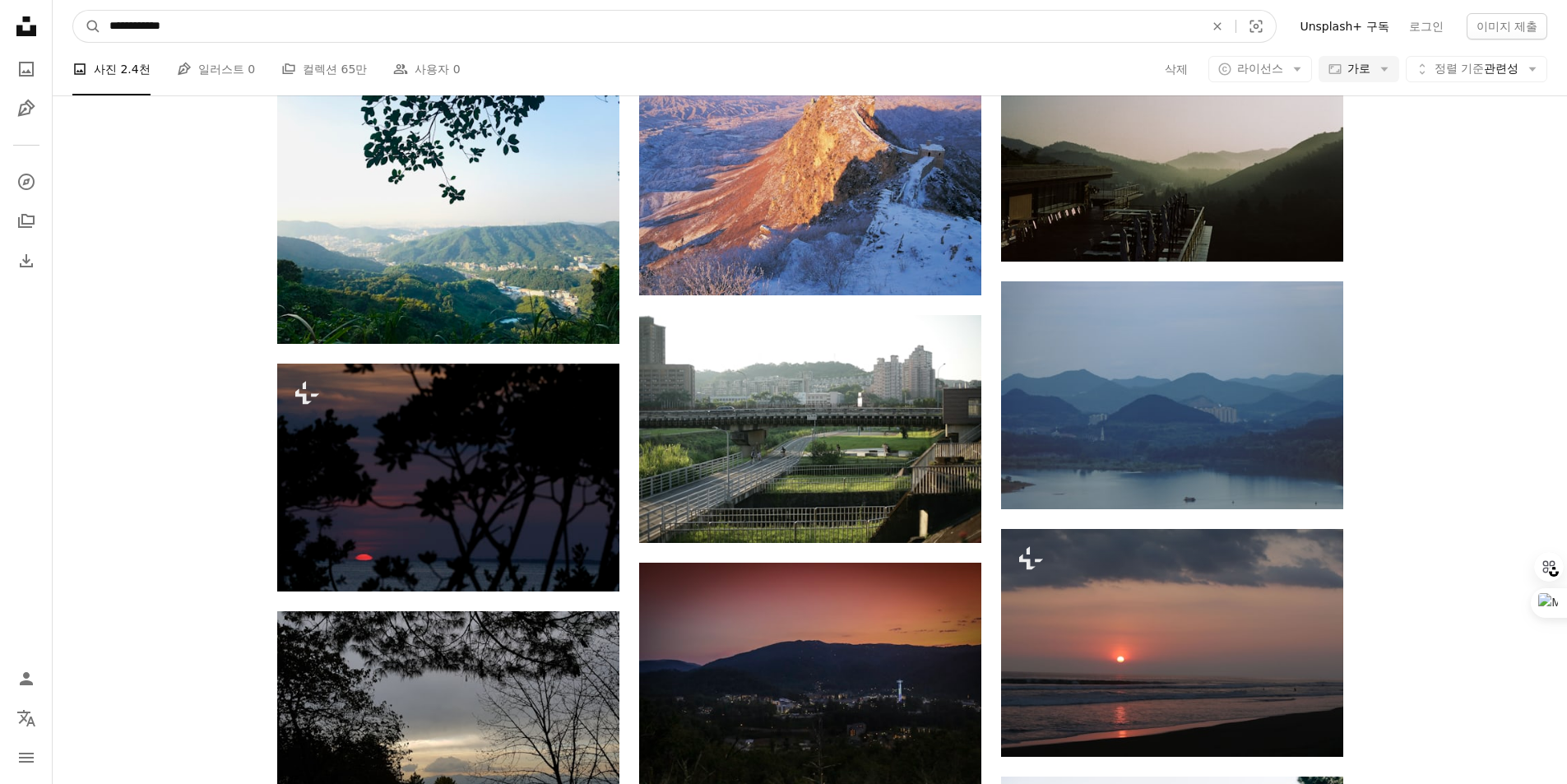
drag, startPoint x: 145, startPoint y: 21, endPoint x: 176, endPoint y: 25, distance: 31.3
click at [176, 25] on input "**********" at bounding box center [650, 26] width 1098 height 31
type input "*********"
click at [73, 11] on button "A magnifying glass" at bounding box center [87, 26] width 28 height 31
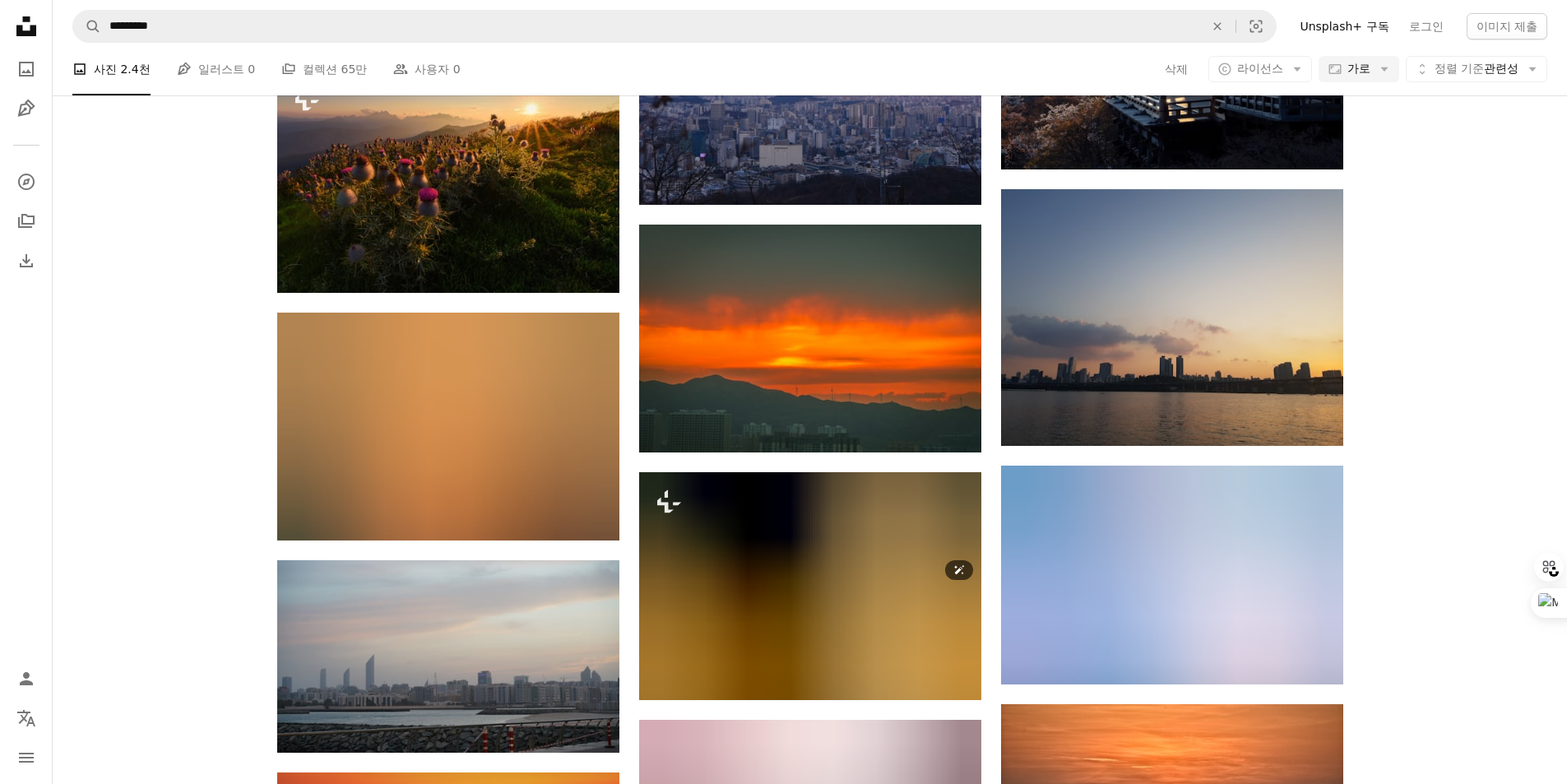
scroll to position [7401, 0]
